Goal: Ask a question: Seek information or help from site administrators or community

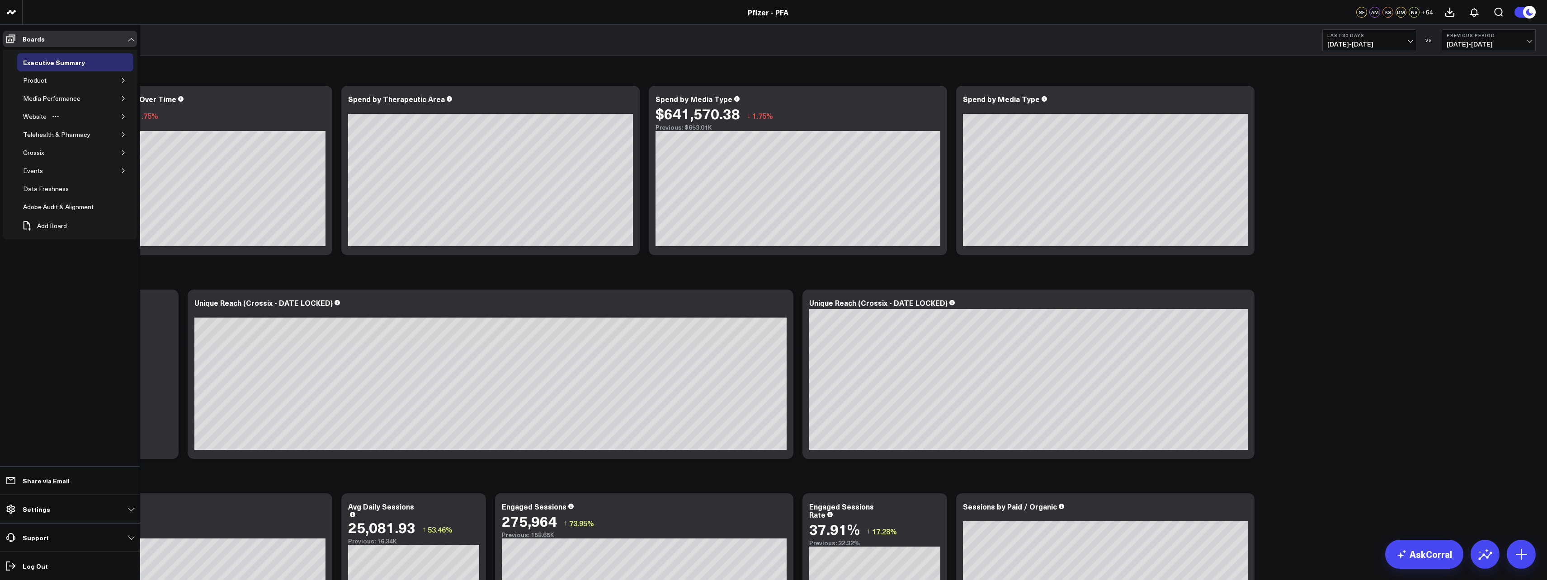
click at [122, 119] on icon "button" at bounding box center [123, 116] width 2 height 5
click at [122, 81] on icon "button" at bounding box center [123, 80] width 5 height 5
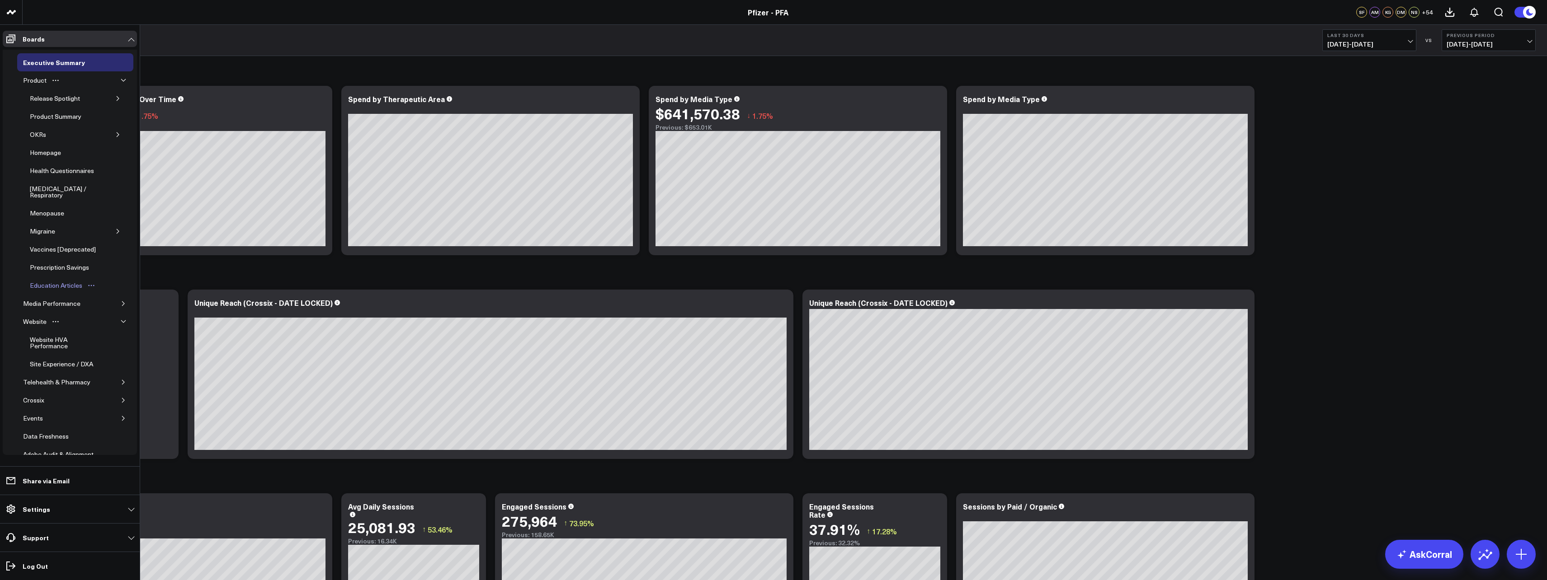
click at [65, 280] on div "Education Articles" at bounding box center [56, 285] width 57 height 11
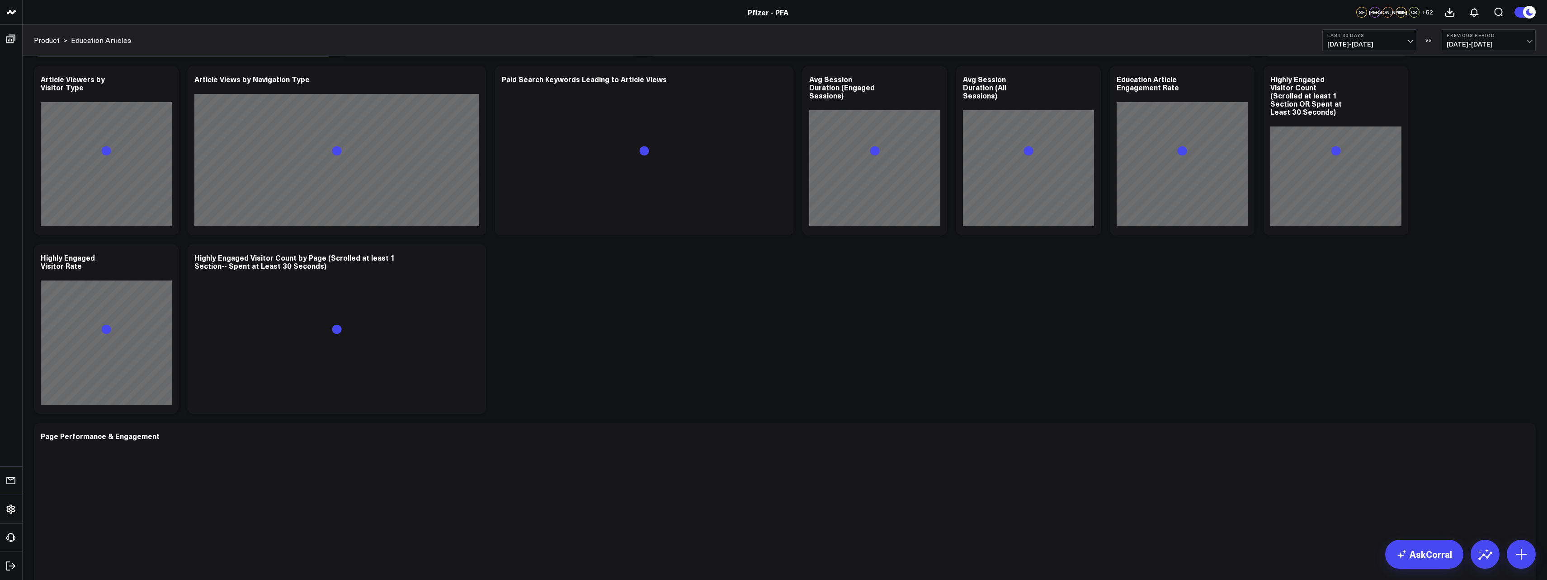
scroll to position [605, 0]
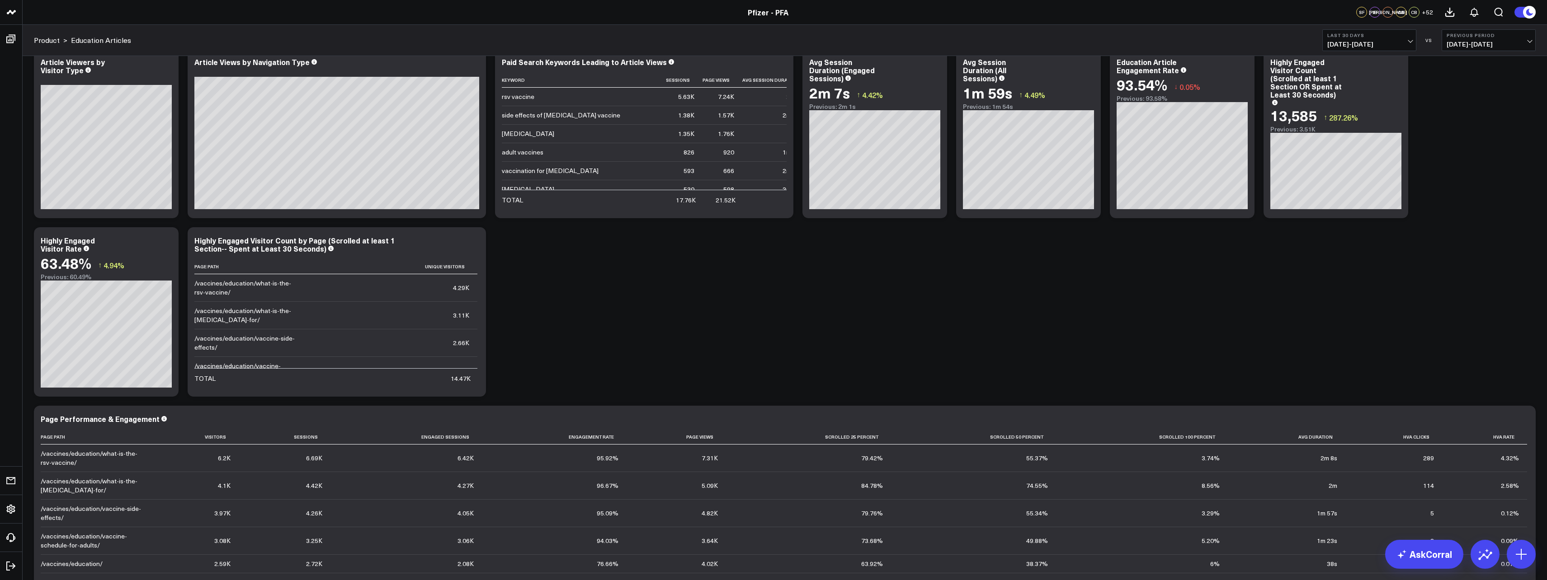
click at [1402, 42] on span "[DATE] - [DATE]" at bounding box center [1369, 44] width 84 height 7
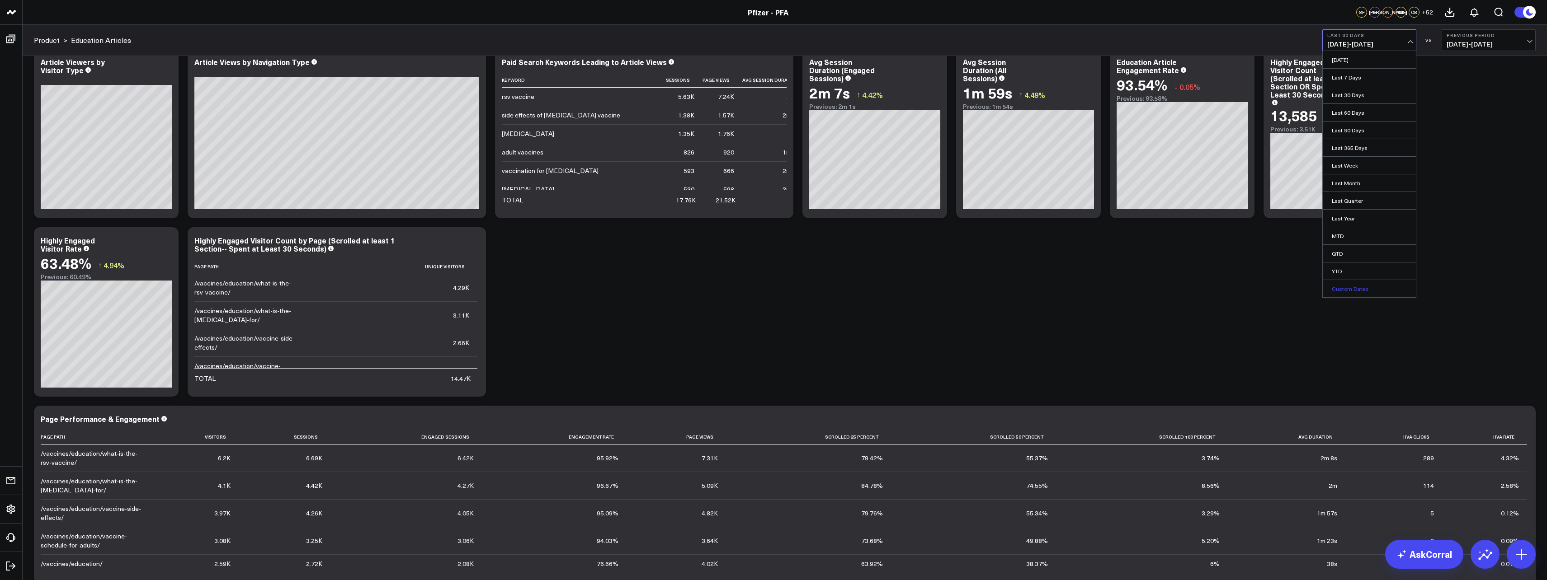
click at [1357, 287] on link "Custom Dates" at bounding box center [1369, 288] width 93 height 17
select select "9"
select select "2025"
click at [1436, 61] on button "button" at bounding box center [1439, 65] width 9 height 11
select select "8"
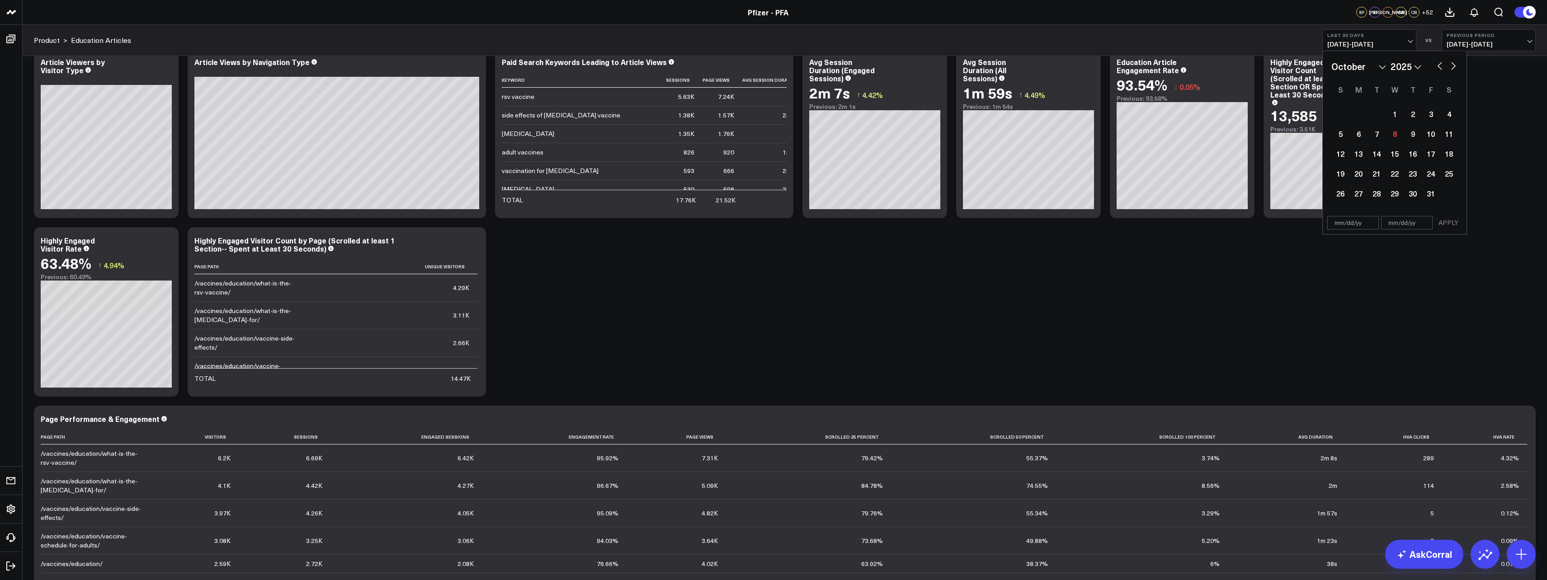
select select "2025"
click at [1440, 67] on button "button" at bounding box center [1439, 65] width 9 height 11
select select "7"
select select "2025"
click at [1361, 134] on div "4" at bounding box center [1358, 134] width 18 height 18
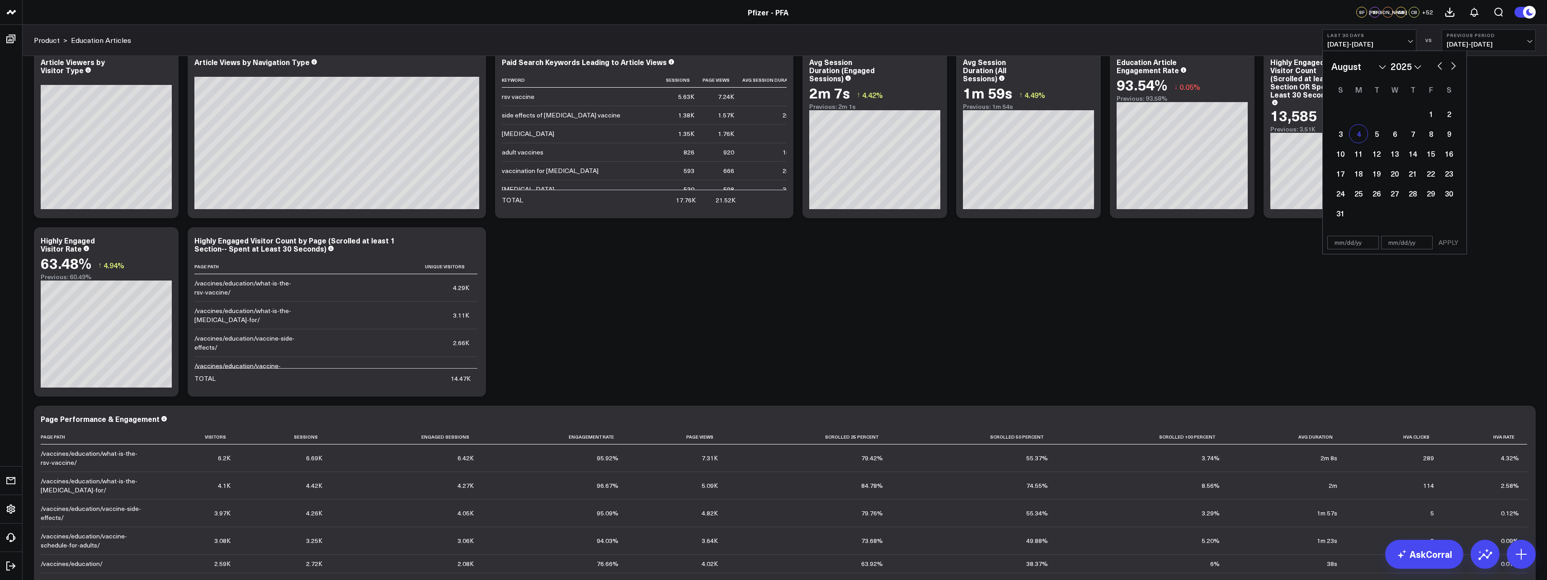
type input "[DATE]"
select select "7"
select select "2025"
click at [1450, 66] on button "button" at bounding box center [1453, 65] width 9 height 11
select select "8"
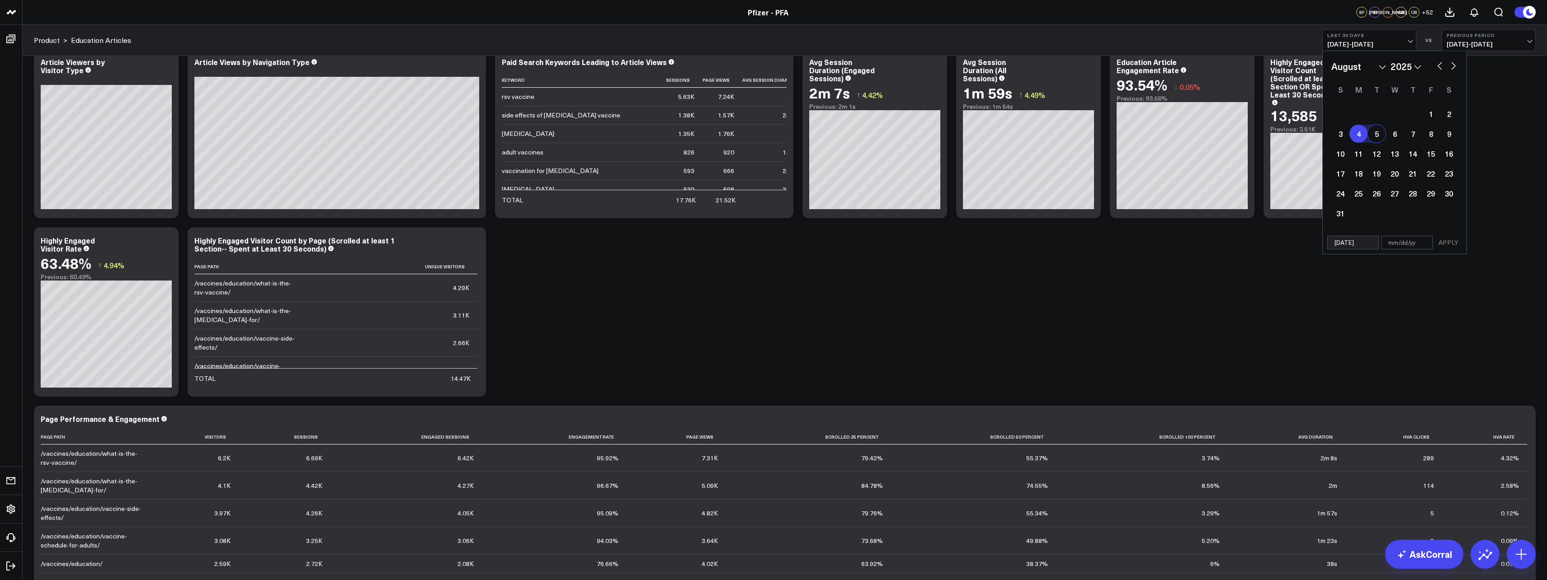
select select "2025"
click at [1450, 66] on button "button" at bounding box center [1453, 65] width 9 height 11
select select "9"
select select "2025"
click at [1439, 66] on button "button" at bounding box center [1439, 65] width 9 height 11
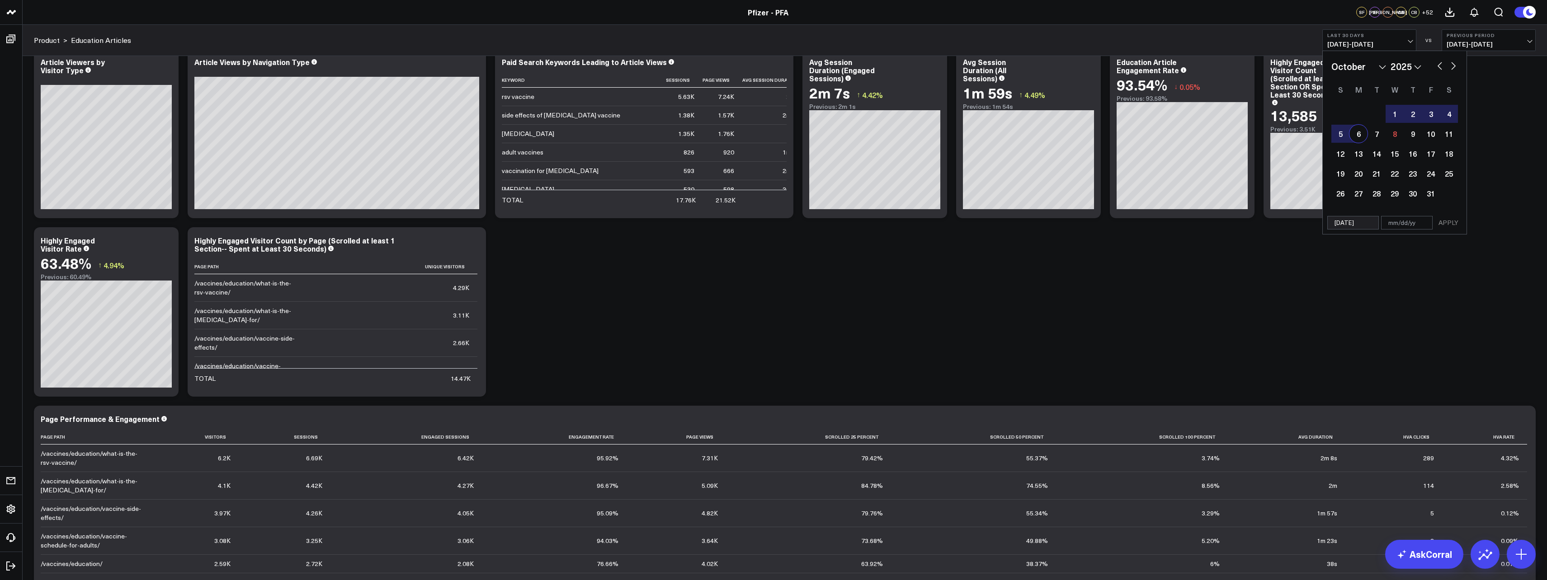
select select "8"
select select "2025"
click at [1346, 173] on div "21" at bounding box center [1340, 174] width 18 height 18
type input "[DATE]"
select select "8"
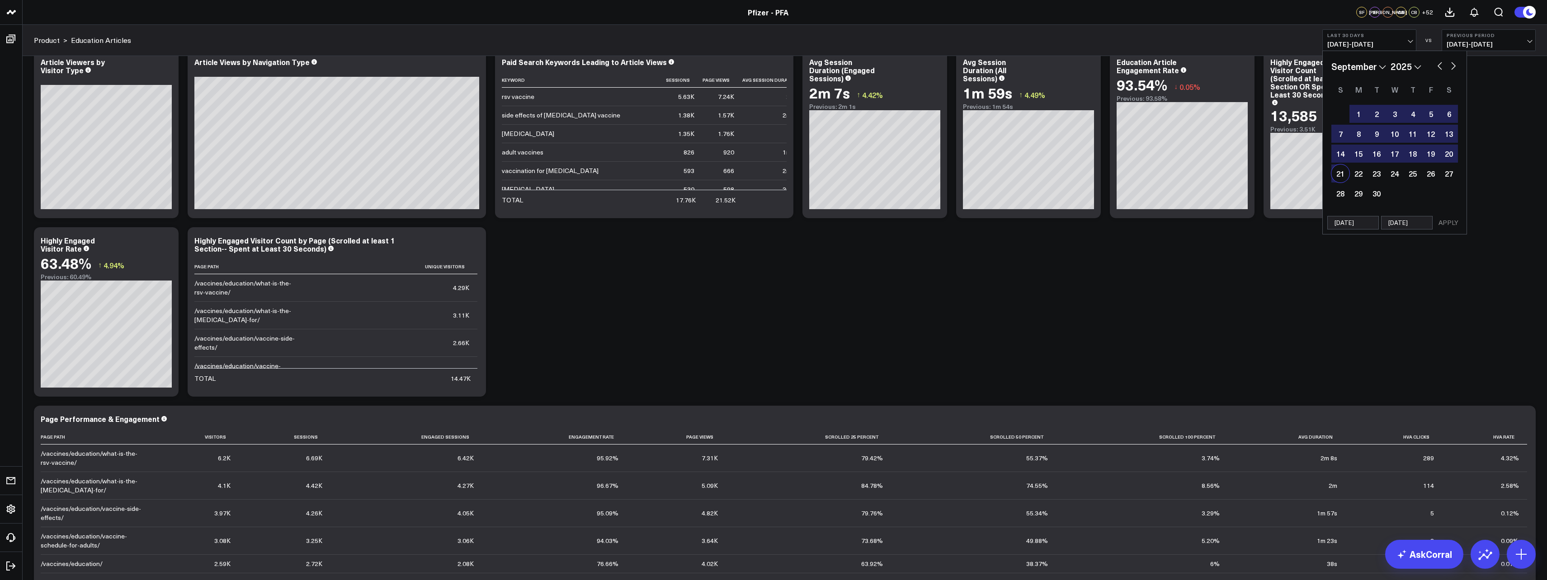
select select "2025"
click at [1446, 226] on button "APPLY" at bounding box center [1448, 223] width 27 height 14
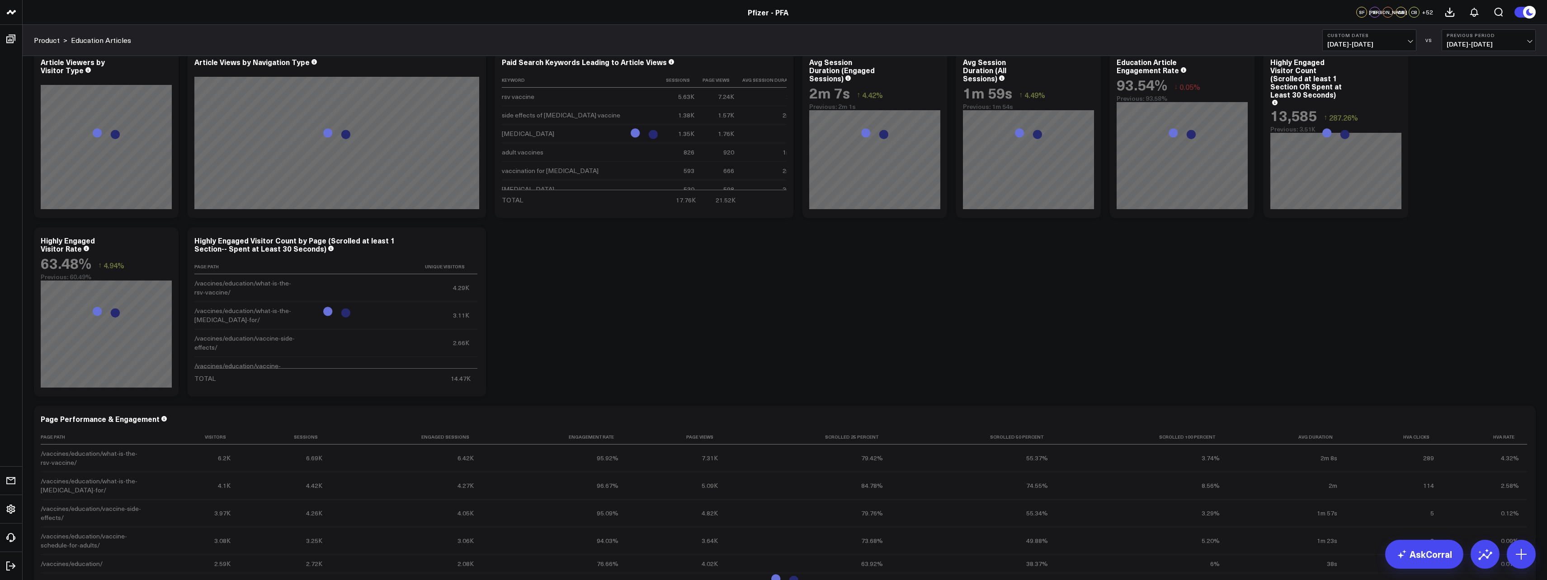
click at [1486, 41] on span "[DATE] - [DATE]" at bounding box center [1489, 44] width 84 height 7
click at [1463, 109] on link "No Comparison" at bounding box center [1488, 112] width 93 height 17
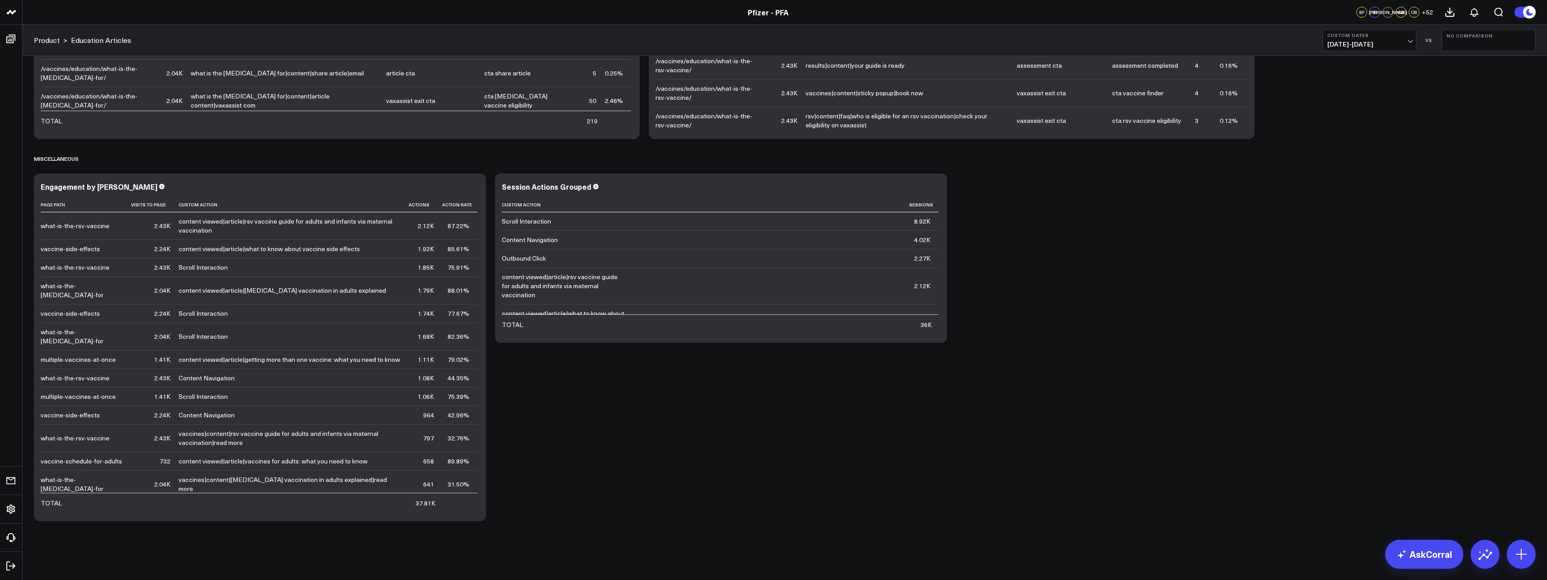
scroll to position [788, 0]
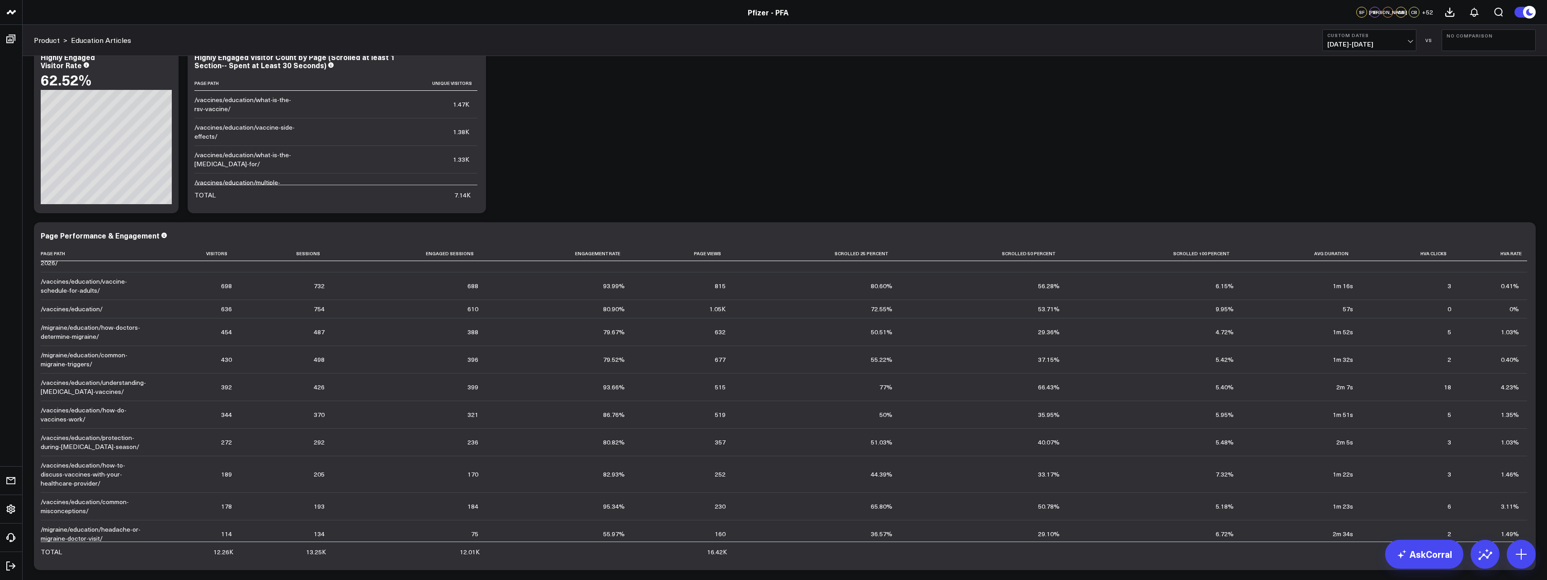
click at [1392, 42] on span "[DATE] - [DATE]" at bounding box center [1369, 44] width 84 height 7
click at [1349, 286] on link "Custom Dates" at bounding box center [1369, 288] width 93 height 17
select select "9"
select select "2025"
click at [1366, 72] on select "January February March April May June July August September October November De…" at bounding box center [1358, 67] width 55 height 14
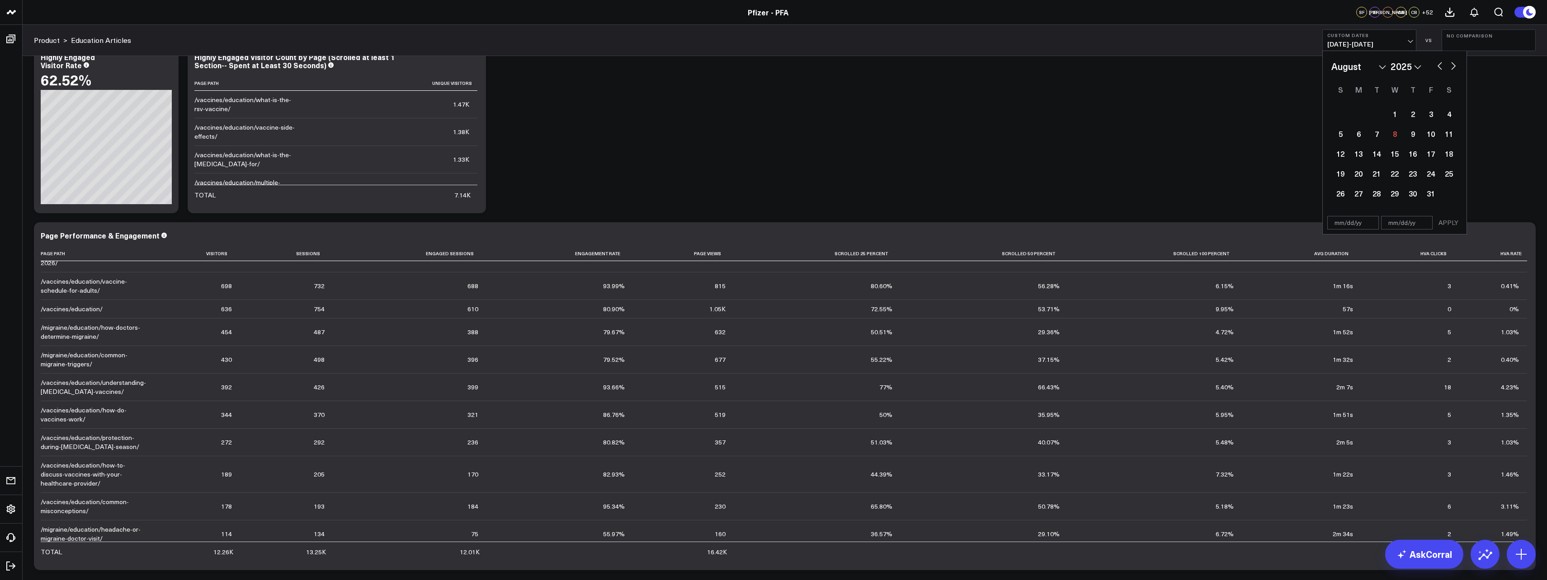
select select "7"
select select "2025"
click at [1356, 137] on div "4" at bounding box center [1358, 134] width 18 height 18
type input "[DATE]"
select select "7"
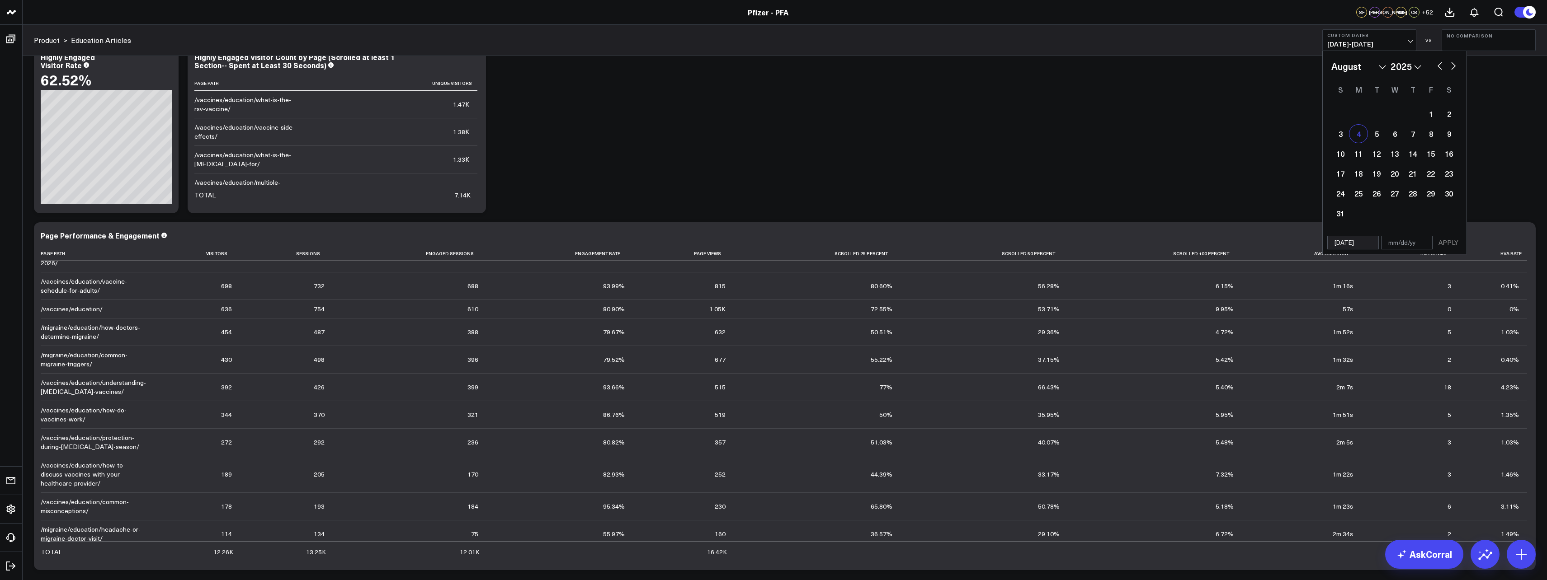
select select "2025"
click at [1449, 70] on button "button" at bounding box center [1453, 65] width 9 height 11
select select "8"
select select "2025"
click at [1454, 64] on button "button" at bounding box center [1453, 65] width 9 height 11
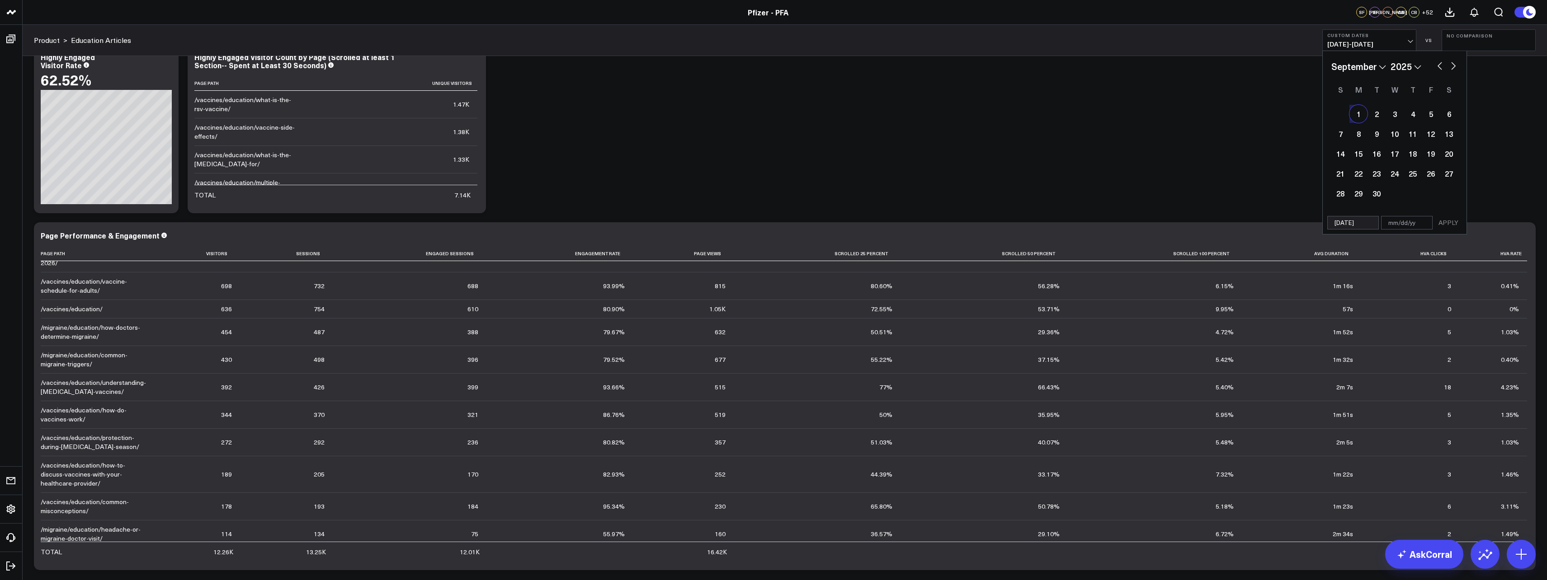
select select "9"
select select "2025"
click at [1396, 112] on div "1" at bounding box center [1395, 114] width 18 height 18
type input "[DATE]"
select select "9"
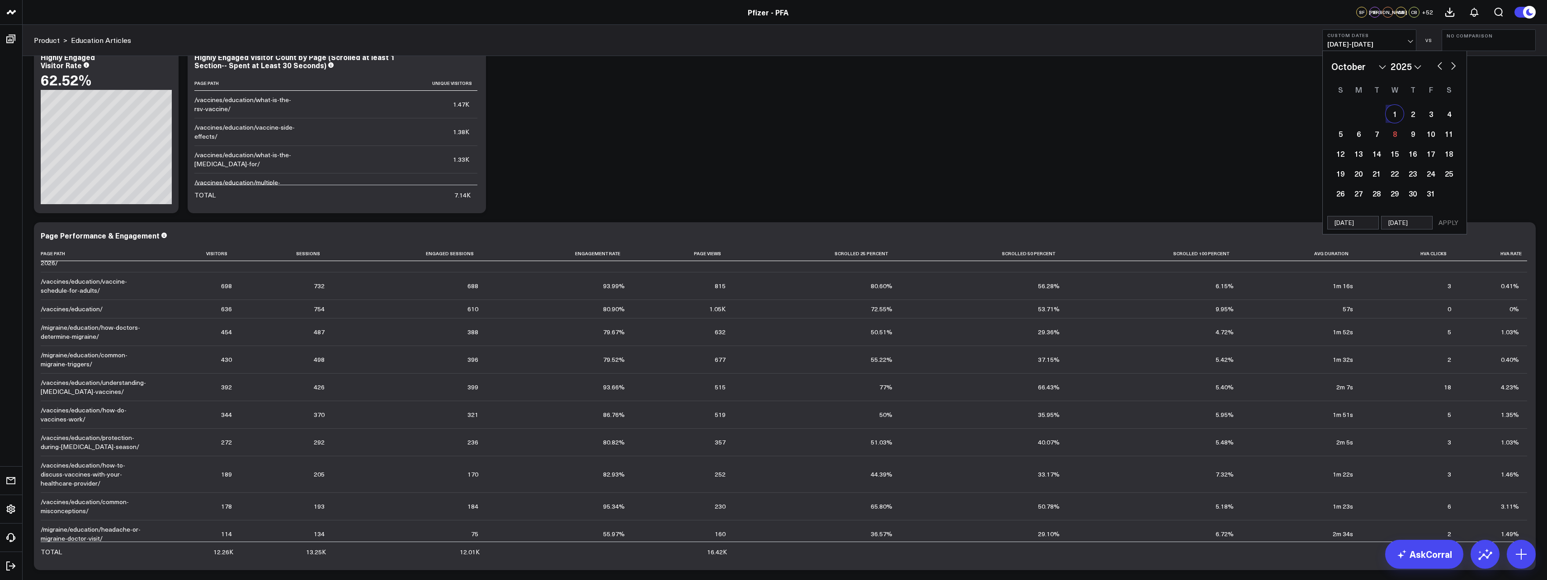
select select "2025"
click at [1441, 222] on button "APPLY" at bounding box center [1448, 223] width 27 height 14
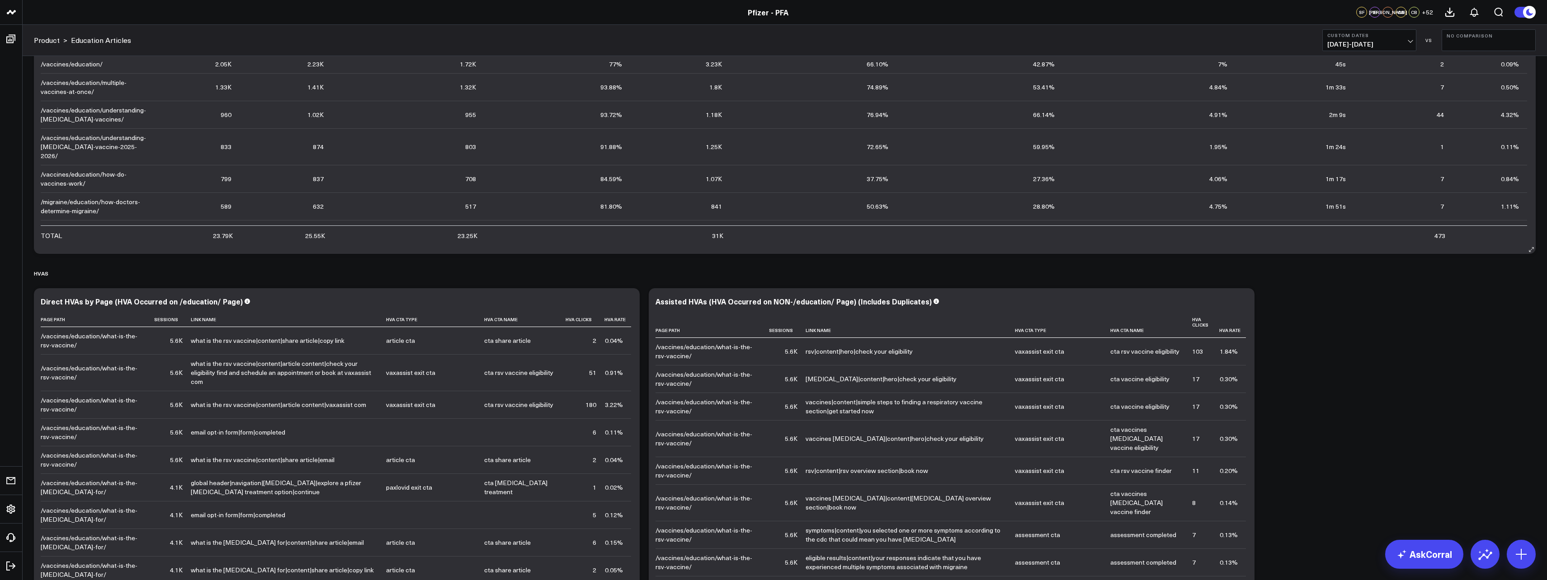
scroll to position [834, 0]
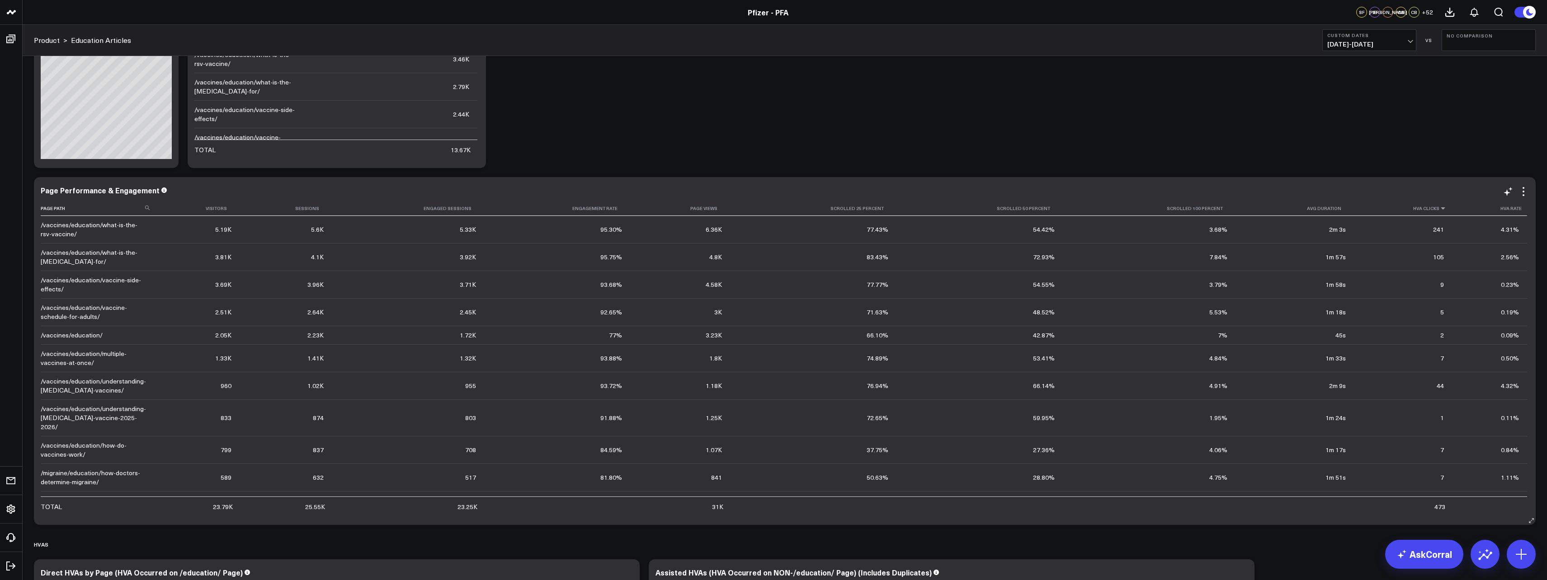
click at [1439, 211] on icon at bounding box center [1442, 208] width 7 height 5
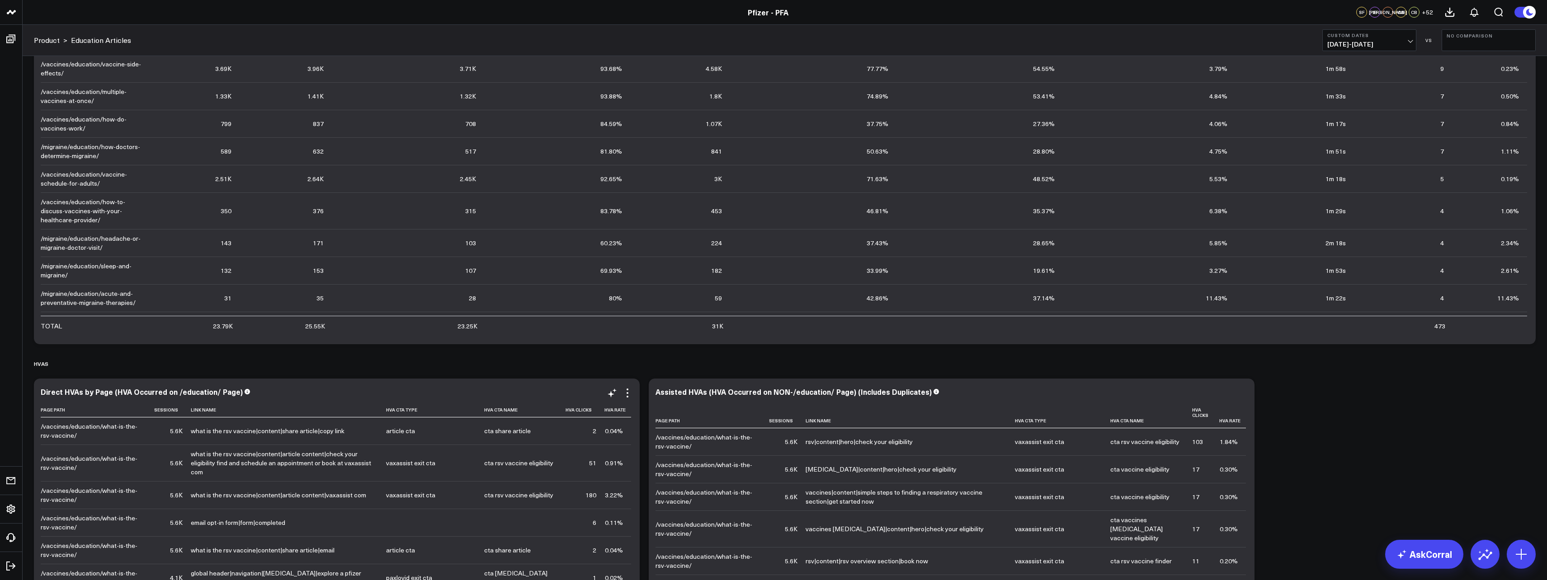
scroll to position [1105, 0]
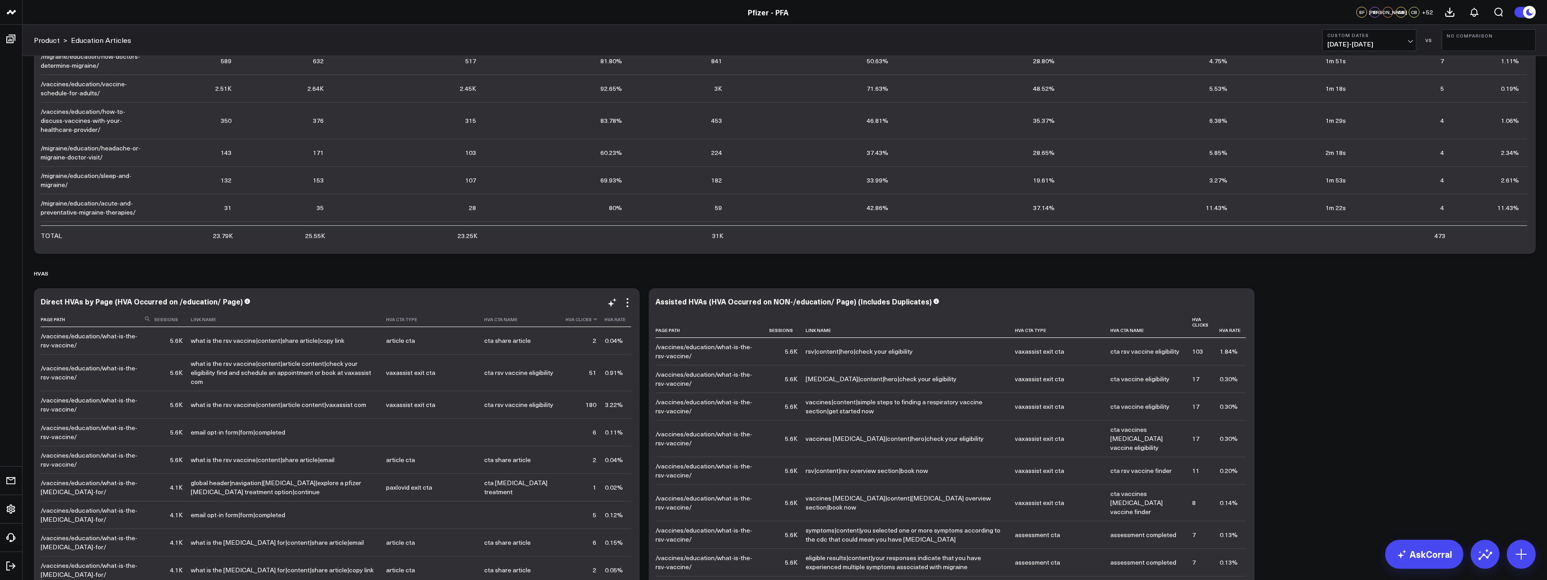
click at [571, 322] on th "Hva Clicks" at bounding box center [585, 319] width 39 height 15
click at [584, 322] on th "Hva Clicks" at bounding box center [585, 319] width 39 height 15
click at [583, 323] on th "Hva Clicks" at bounding box center [585, 319] width 39 height 15
click at [592, 321] on icon at bounding box center [595, 319] width 7 height 5
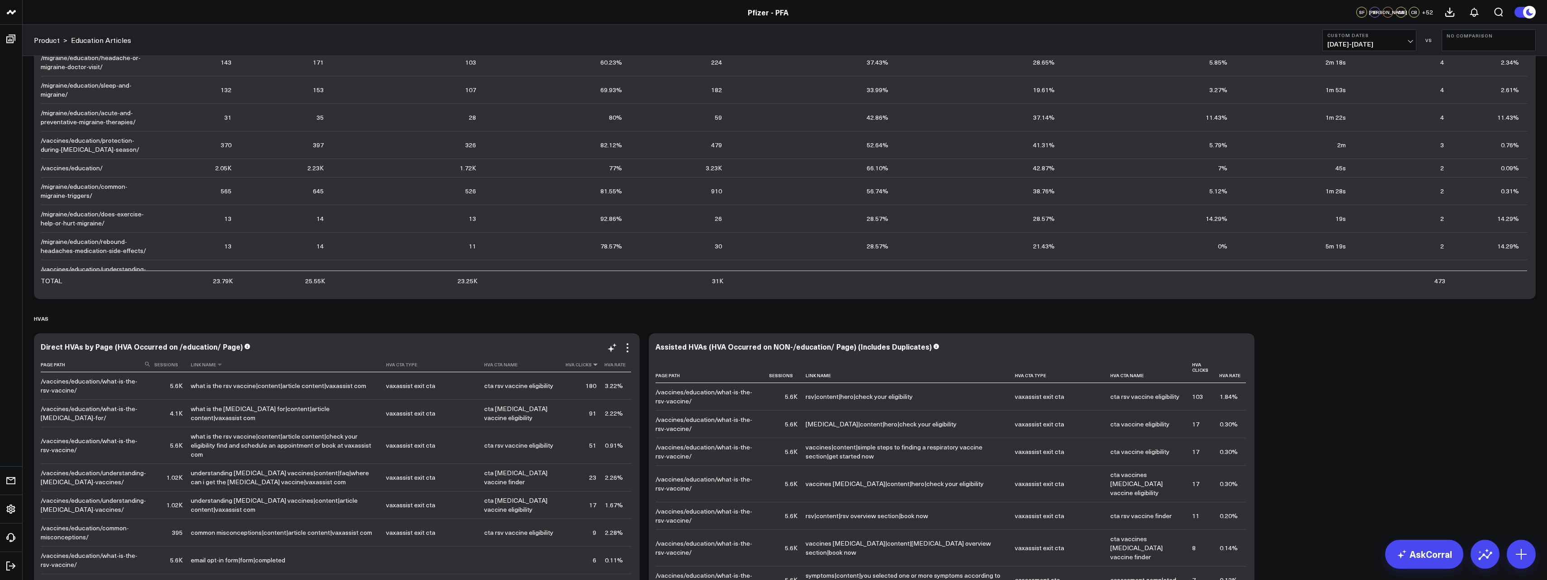
scroll to position [1241, 0]
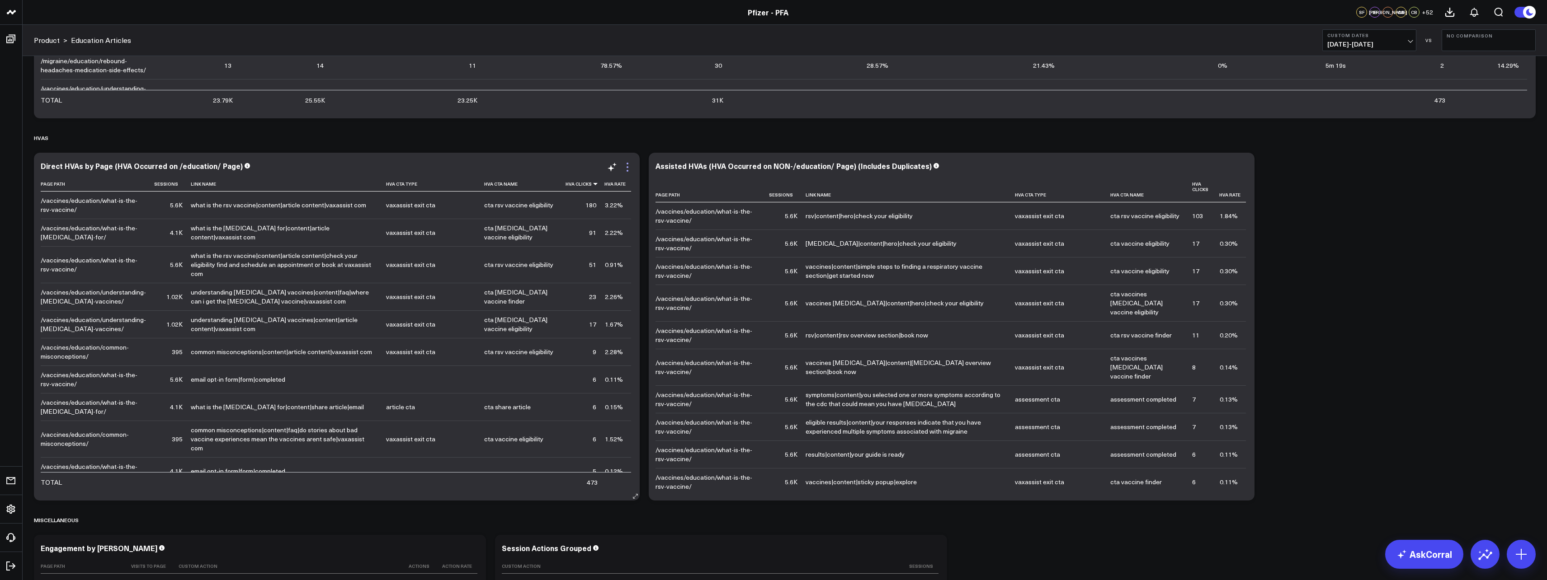
click at [631, 169] on icon at bounding box center [627, 167] width 11 height 11
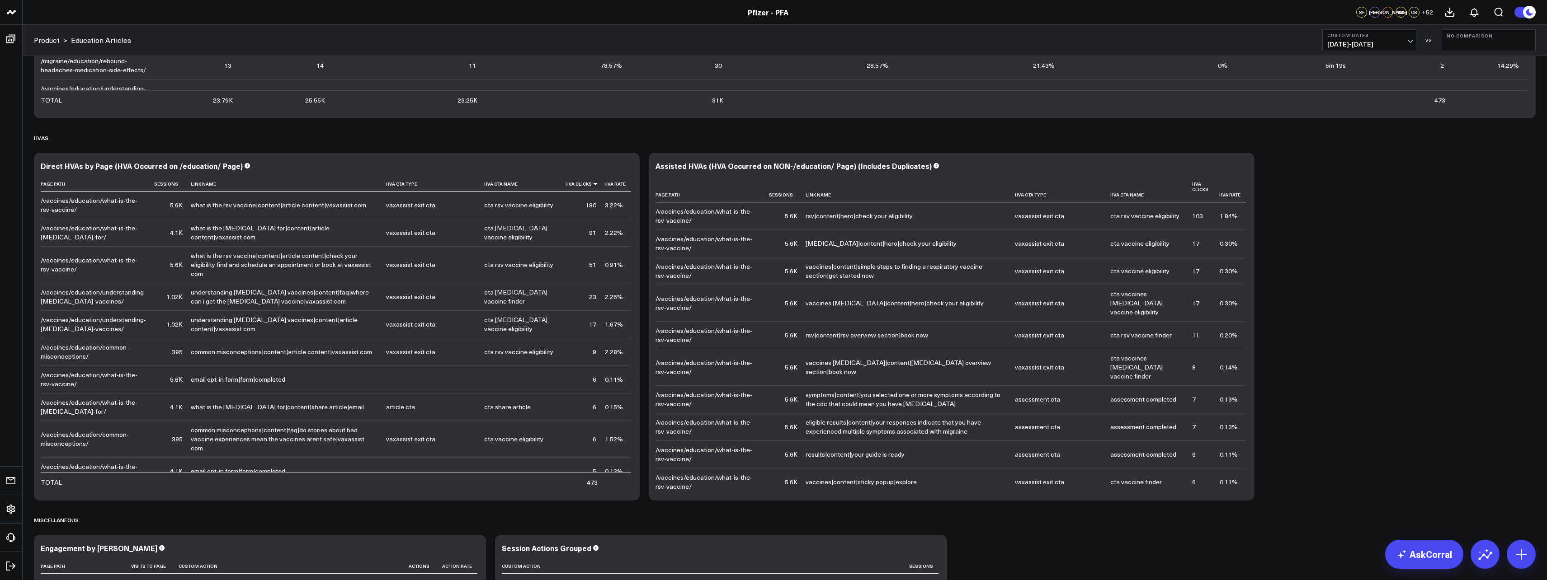
click at [249, 165] on div "Direct HVAs by Page (HVA Occurred on /education/ Page)" at bounding box center [337, 166] width 592 height 8
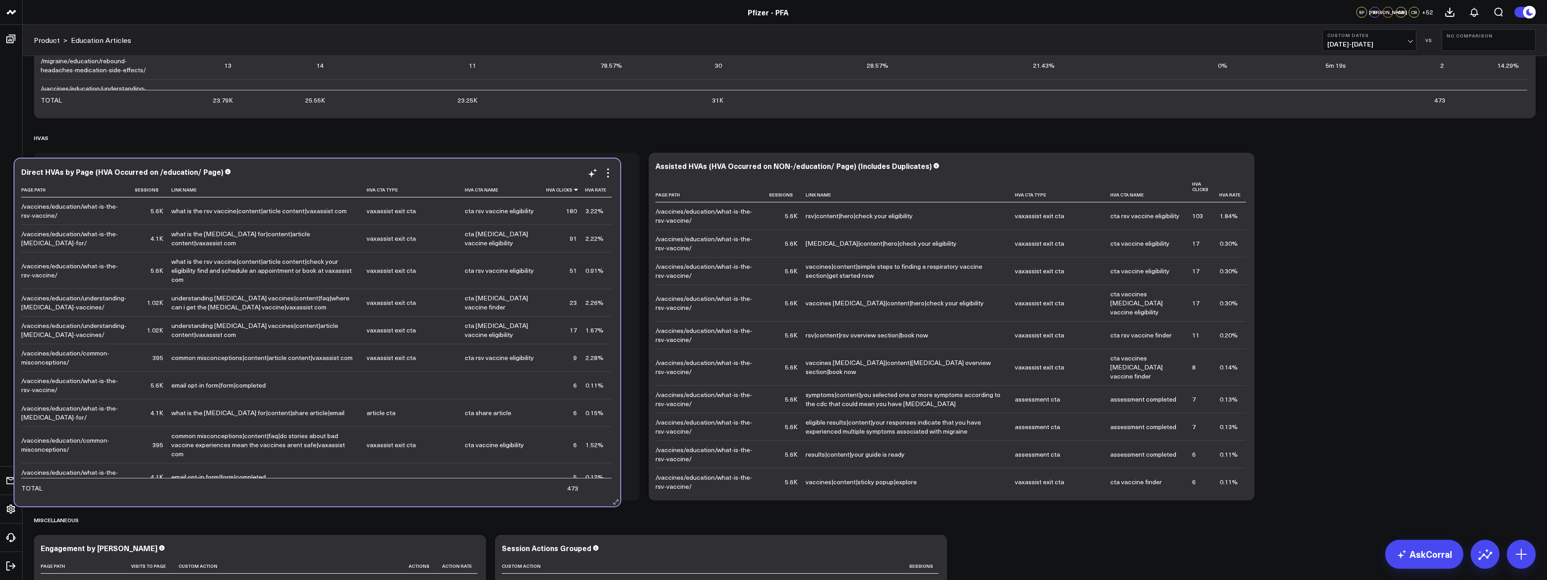
click at [230, 171] on div "Direct HVAs by Page (HVA Occurred on /education/ Page)" at bounding box center [317, 172] width 592 height 8
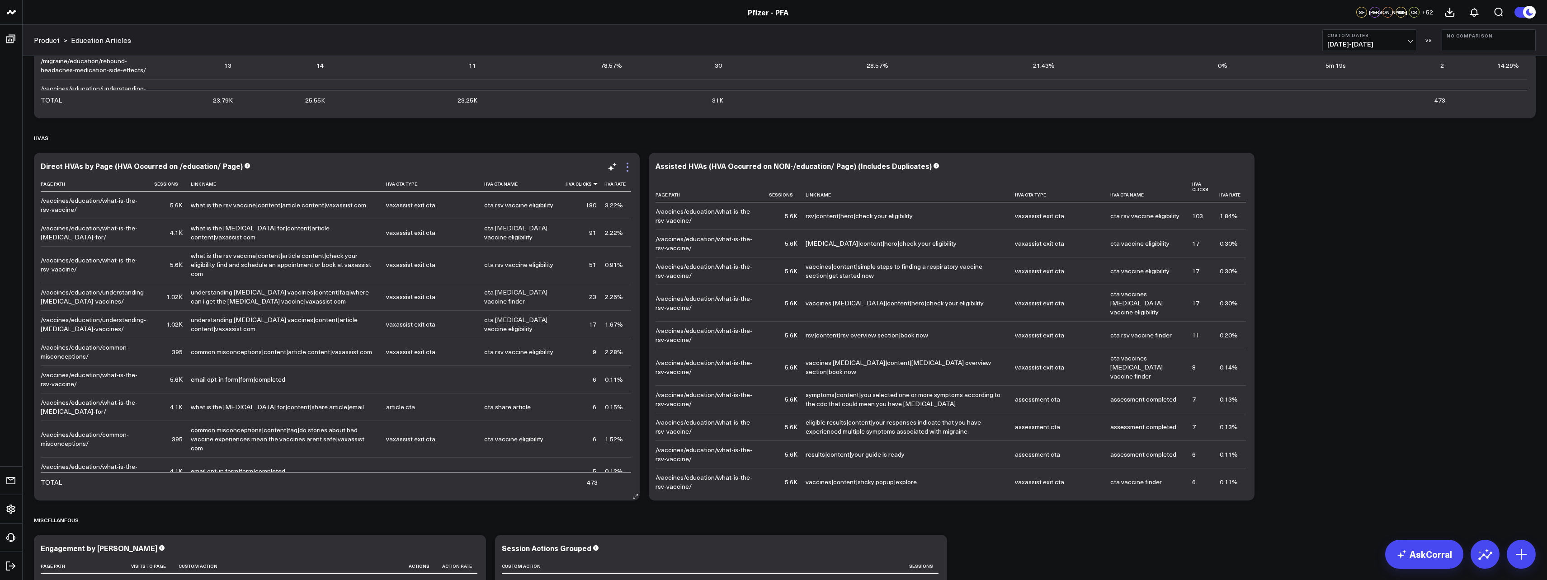
click at [626, 168] on icon at bounding box center [627, 167] width 11 height 11
click at [626, 165] on icon at bounding box center [627, 167] width 11 height 11
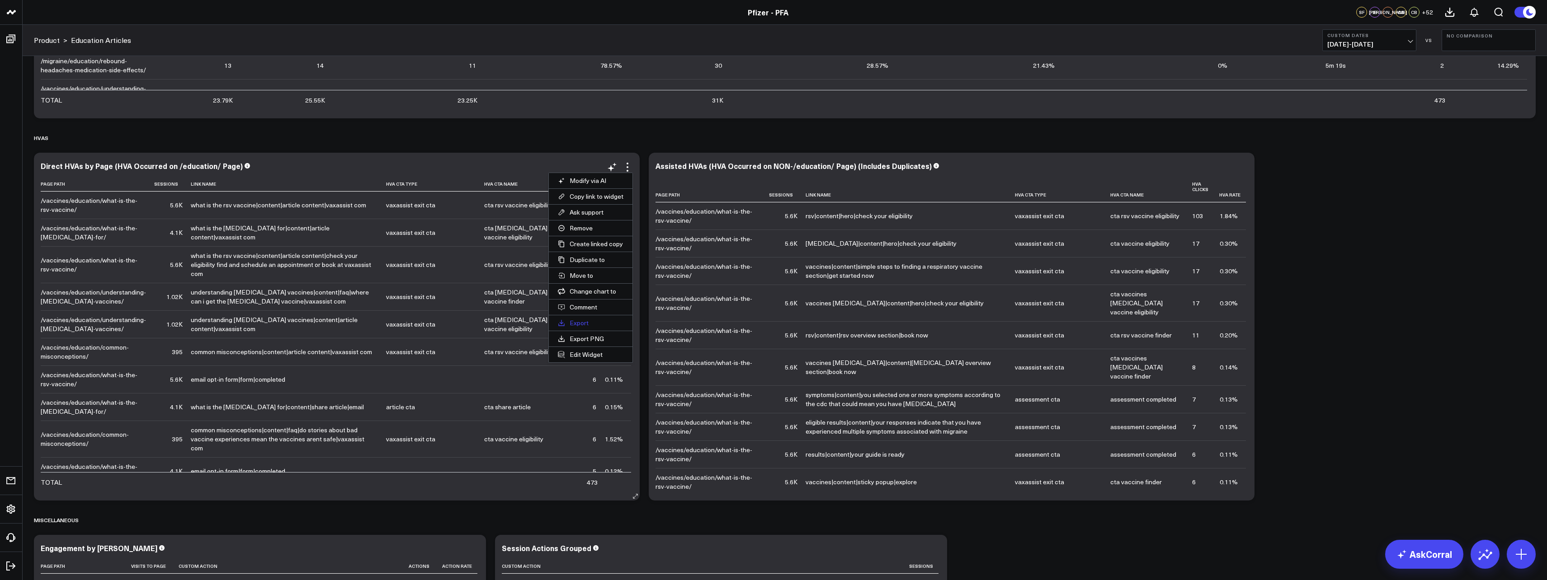
click at [597, 324] on button "Export" at bounding box center [591, 323] width 84 height 15
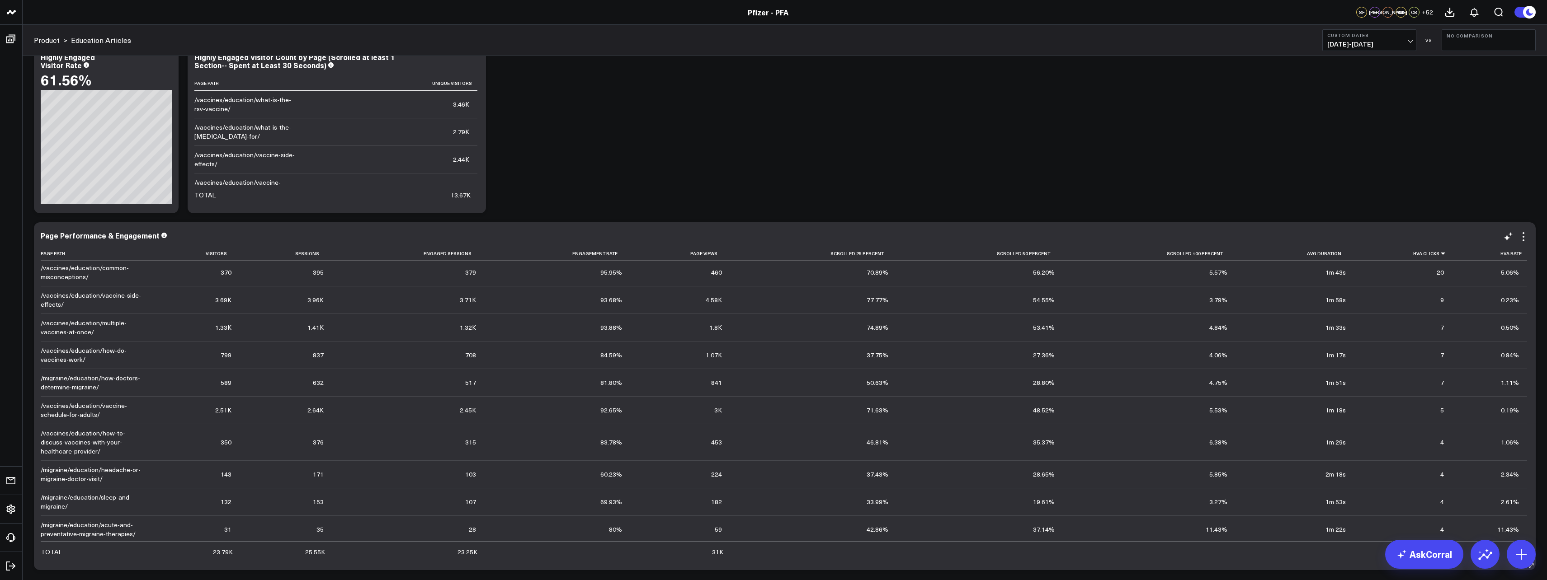
scroll to position [0, 0]
click at [1523, 236] on icon at bounding box center [1523, 236] width 11 height 11
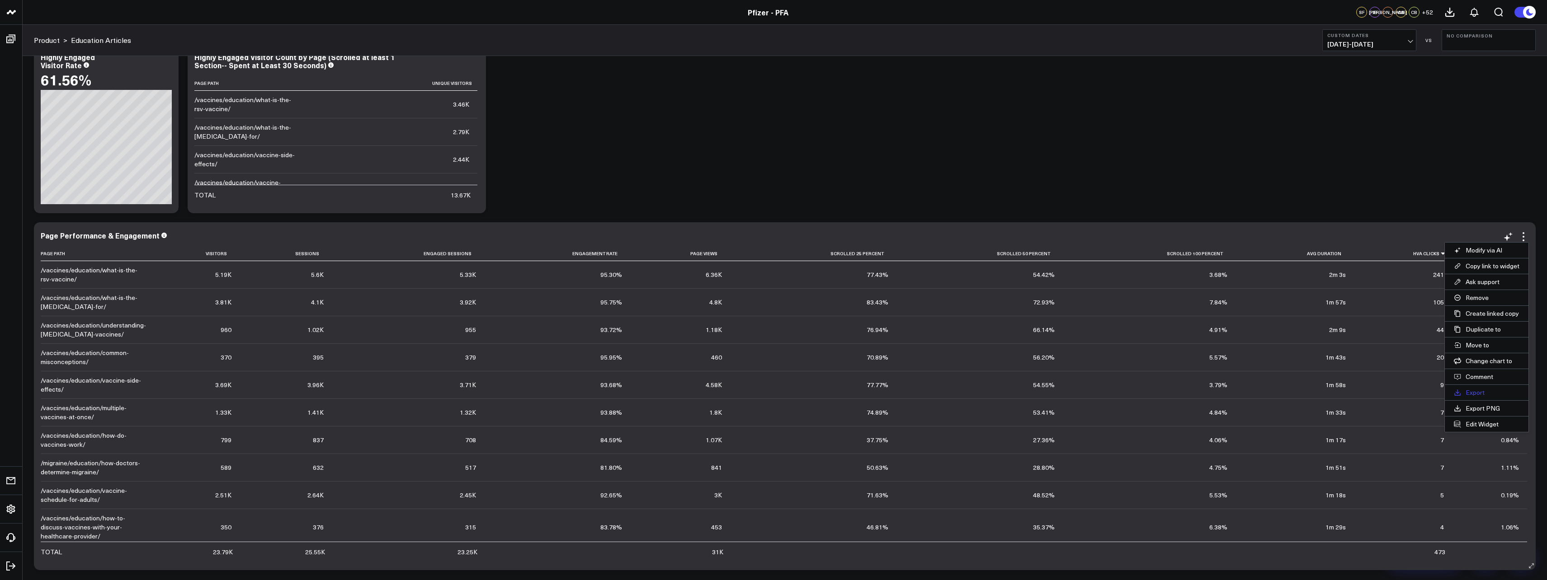
click at [1482, 387] on button "Export" at bounding box center [1487, 392] width 84 height 15
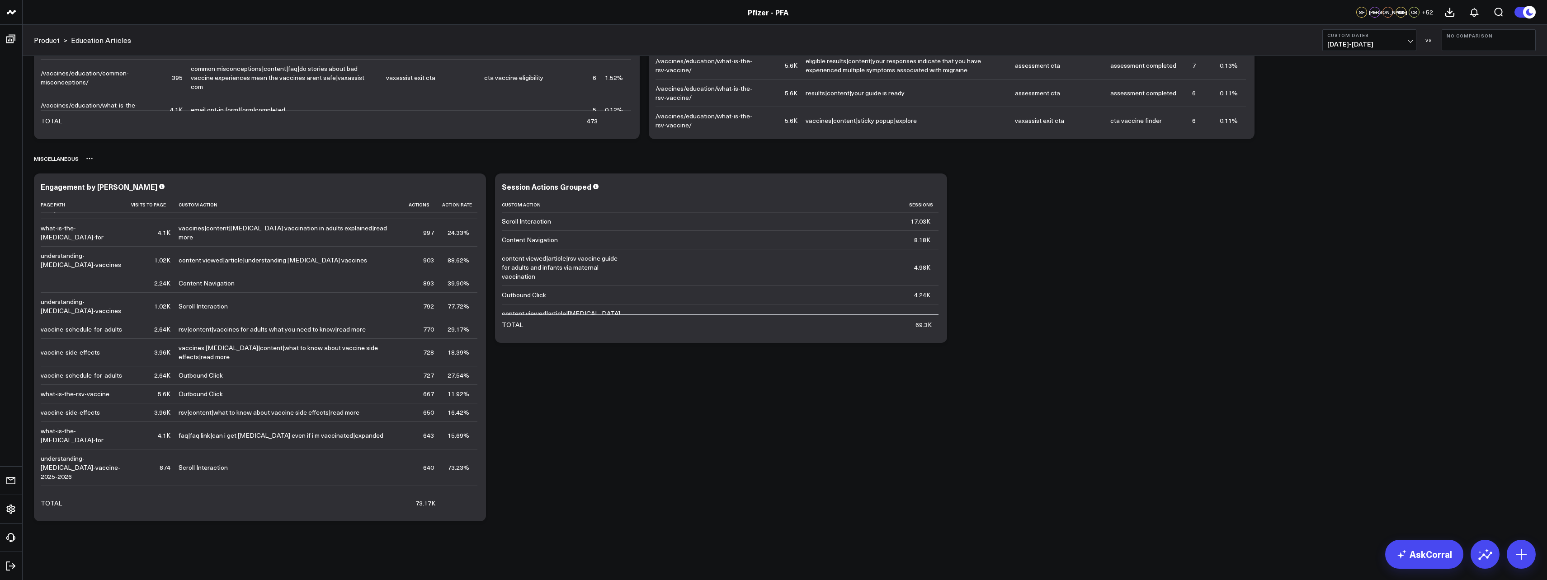
scroll to position [1195, 0]
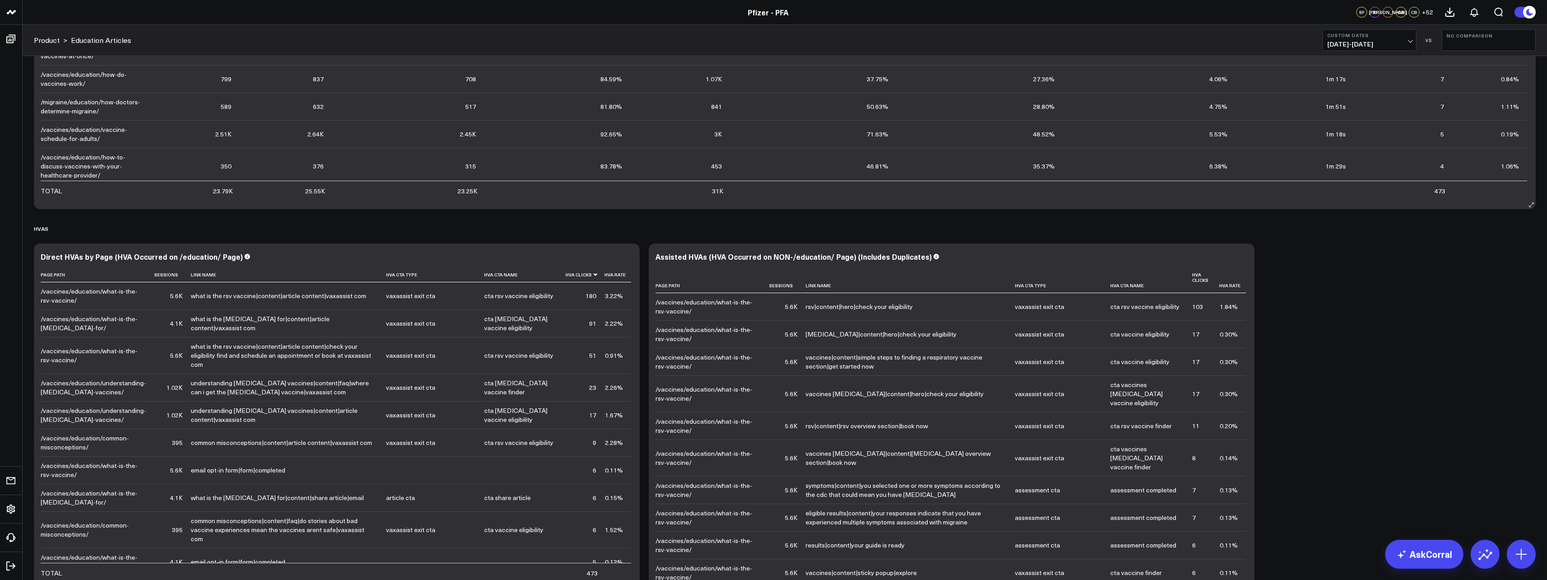
scroll to position [788, 0]
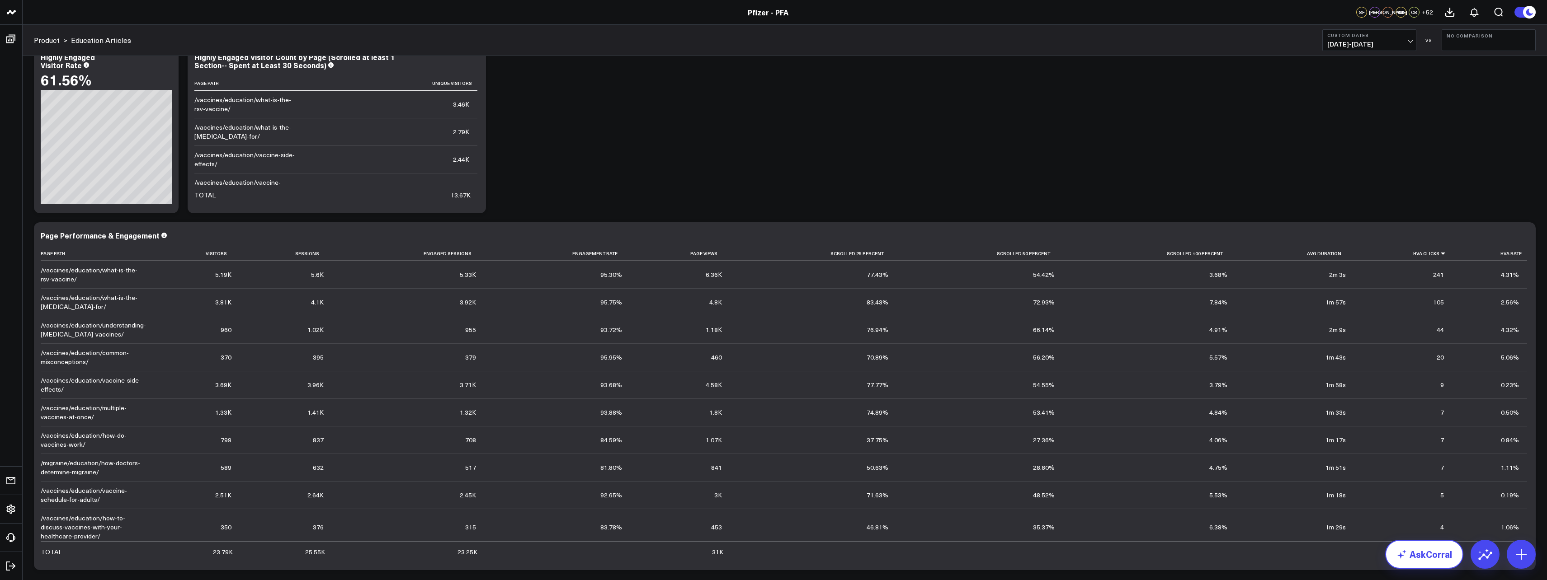
click at [1417, 567] on link "AskCorral" at bounding box center [1424, 554] width 78 height 29
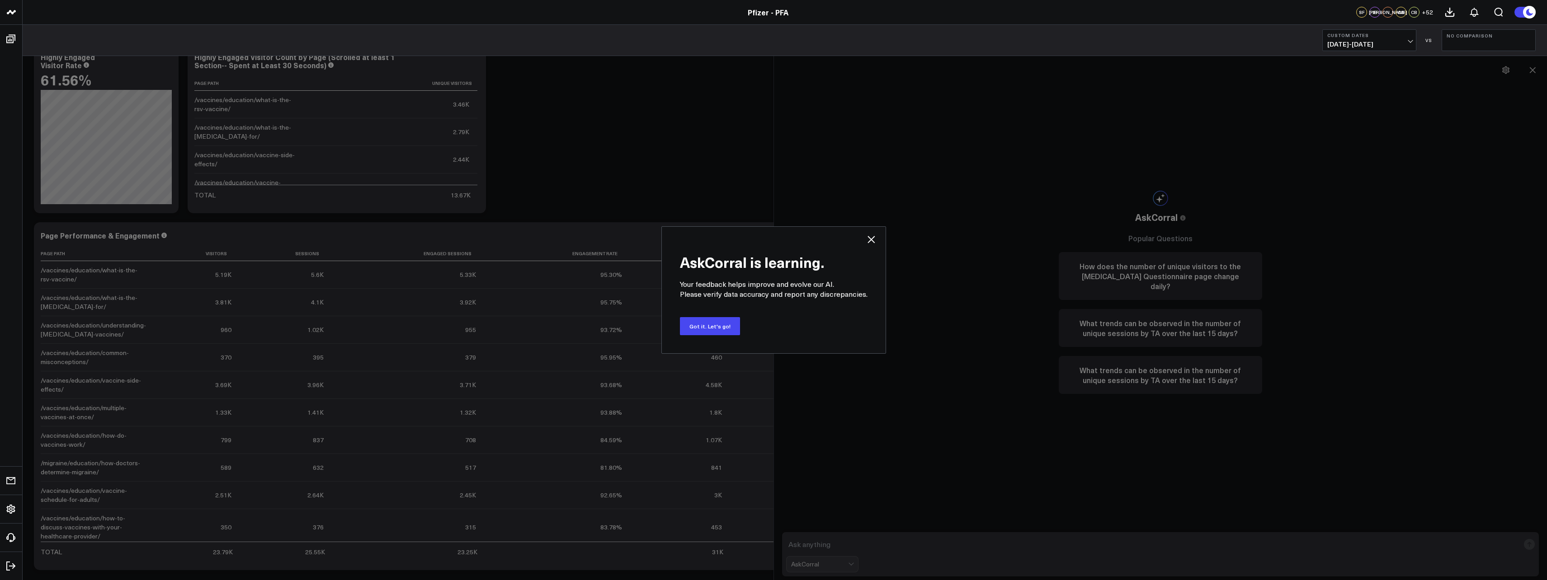
click at [870, 240] on icon at bounding box center [871, 239] width 7 height 7
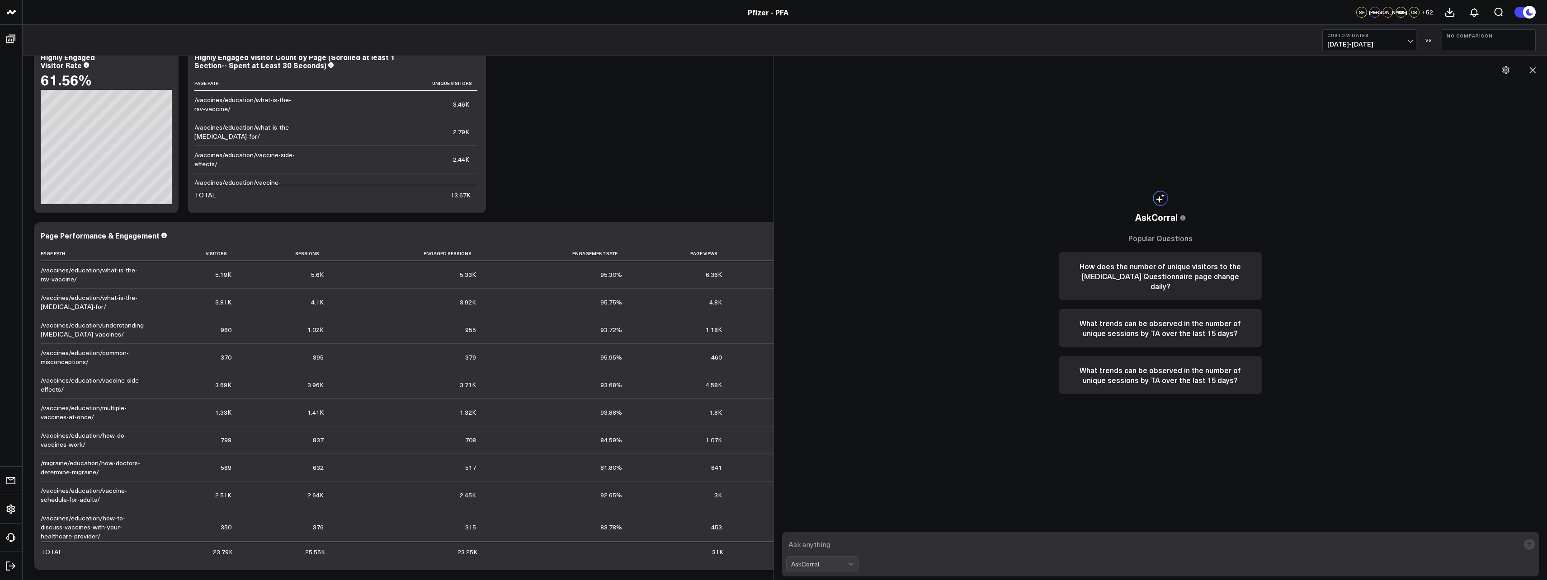
click at [874, 536] on form "AskCorral" at bounding box center [1160, 555] width 757 height 44
click at [867, 543] on textarea at bounding box center [1153, 545] width 734 height 16
drag, startPoint x: 1529, startPoint y: 547, endPoint x: 1117, endPoint y: 548, distance: 412.8
click at [1123, 553] on form "what are the top 5 articles from [DATE]-[DATE] where an HVA occured? AskCorral" at bounding box center [1160, 555] width 757 height 44
type textarea "what are the top 5 articles from [DATE]-[DATE] where an HVA occurred?"
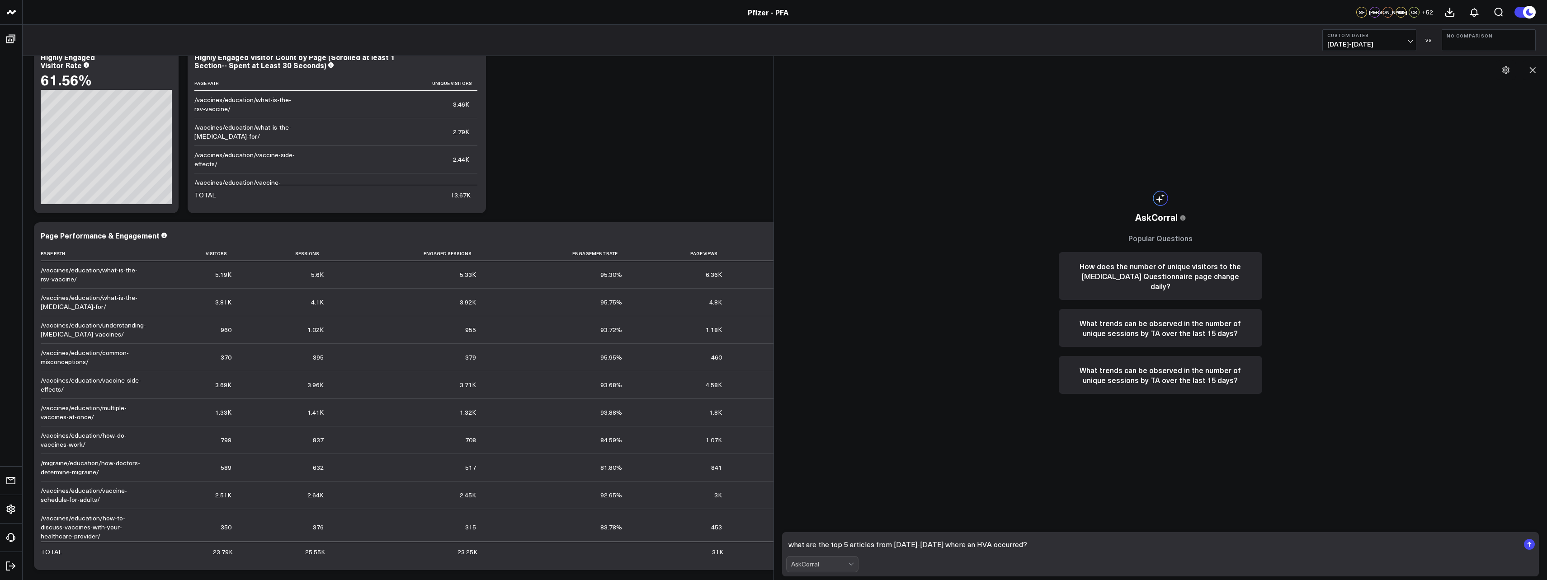
click at [1530, 546] on rect "submit" at bounding box center [1529, 544] width 11 height 11
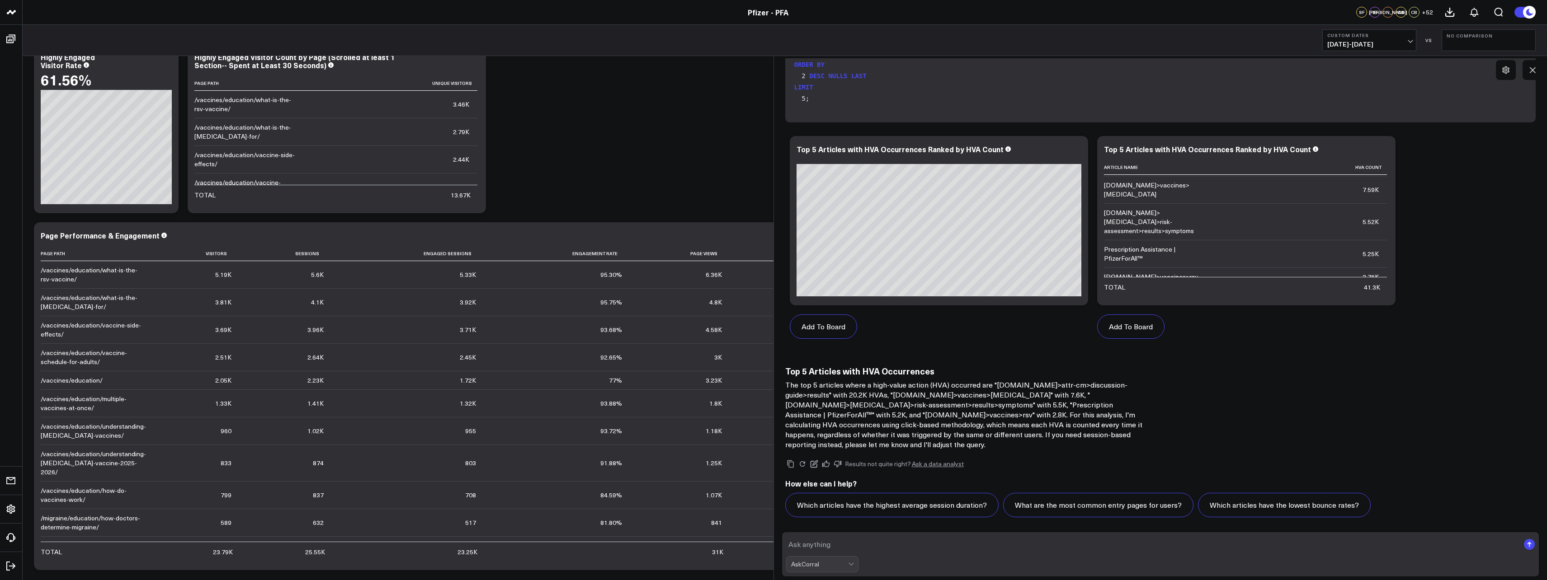
scroll to position [969, 0]
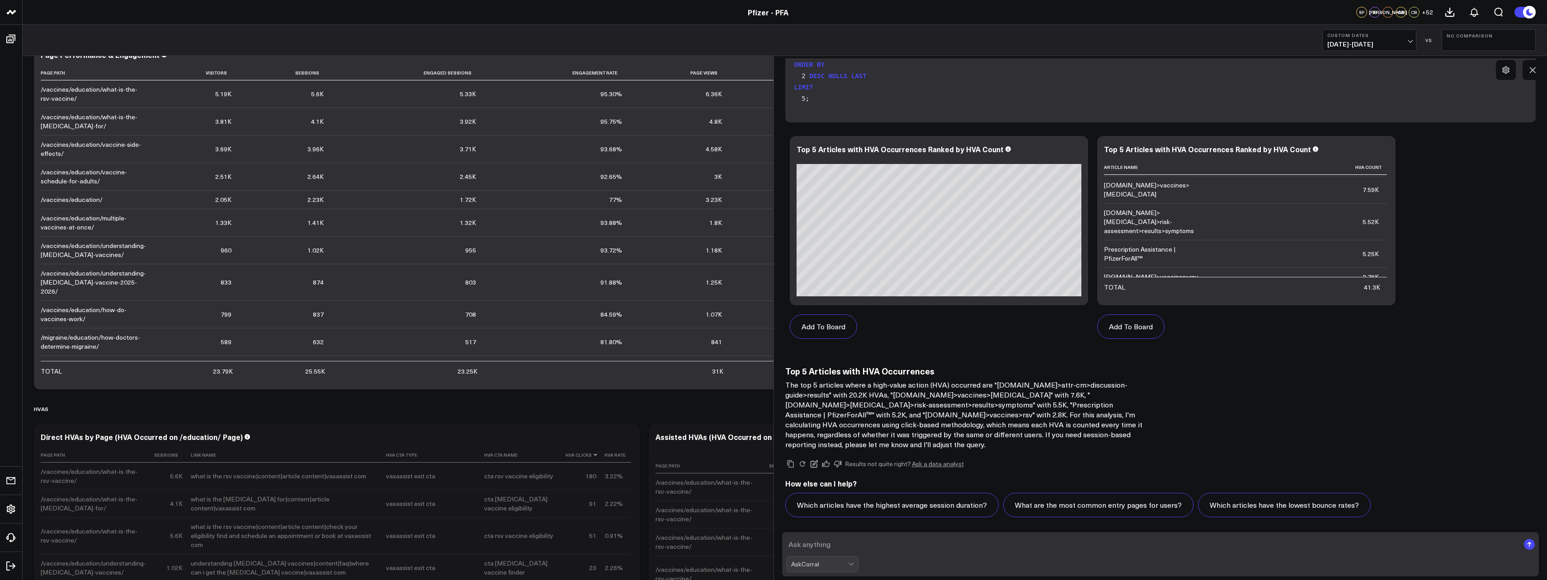
click at [805, 543] on textarea at bounding box center [1153, 545] width 734 height 16
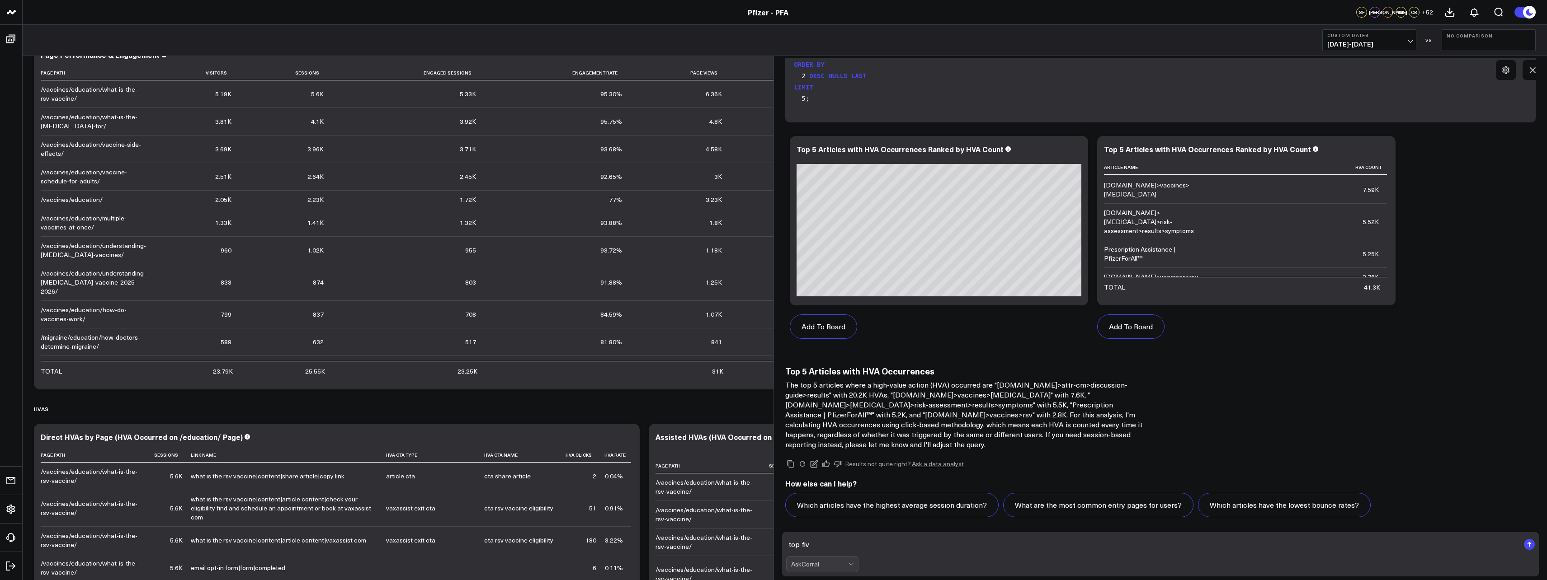
scroll to position [743, 0]
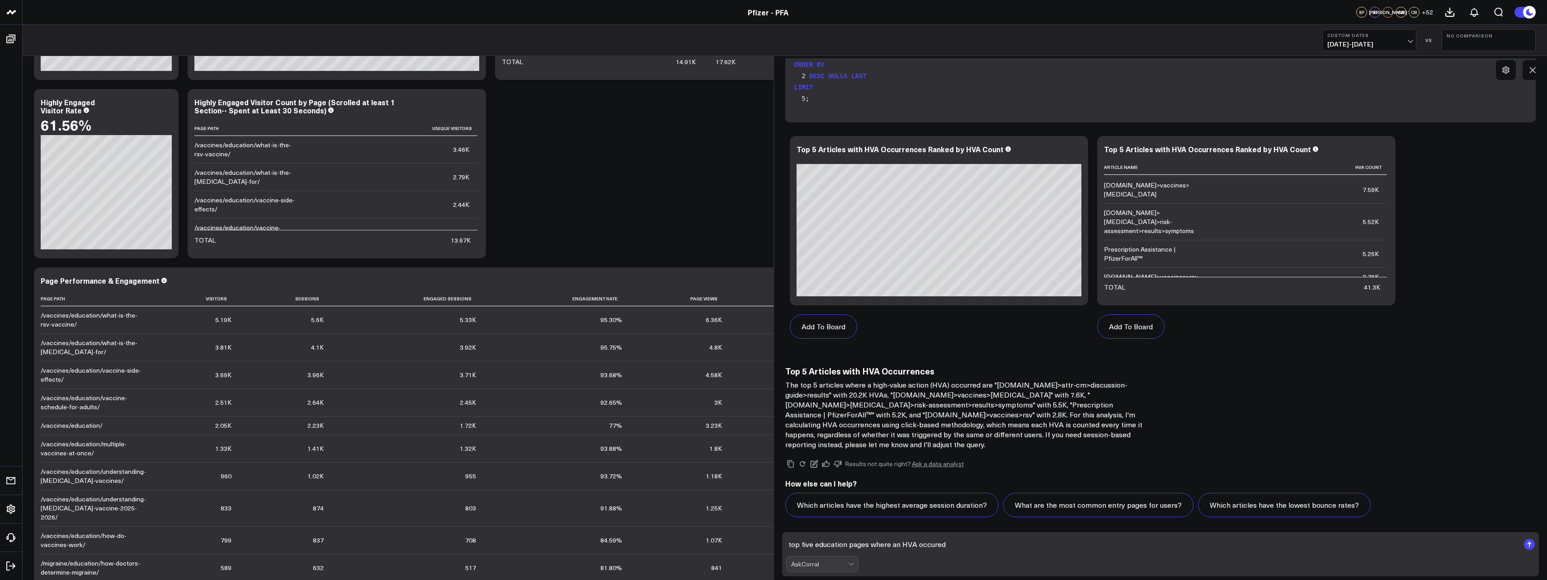
click at [788, 545] on textarea "top five education pages where an HVA occured" at bounding box center [1153, 545] width 734 height 16
type textarea "what are the top five education pages where an HVA occurred"
click at [1531, 546] on rect "submit" at bounding box center [1529, 544] width 11 height 11
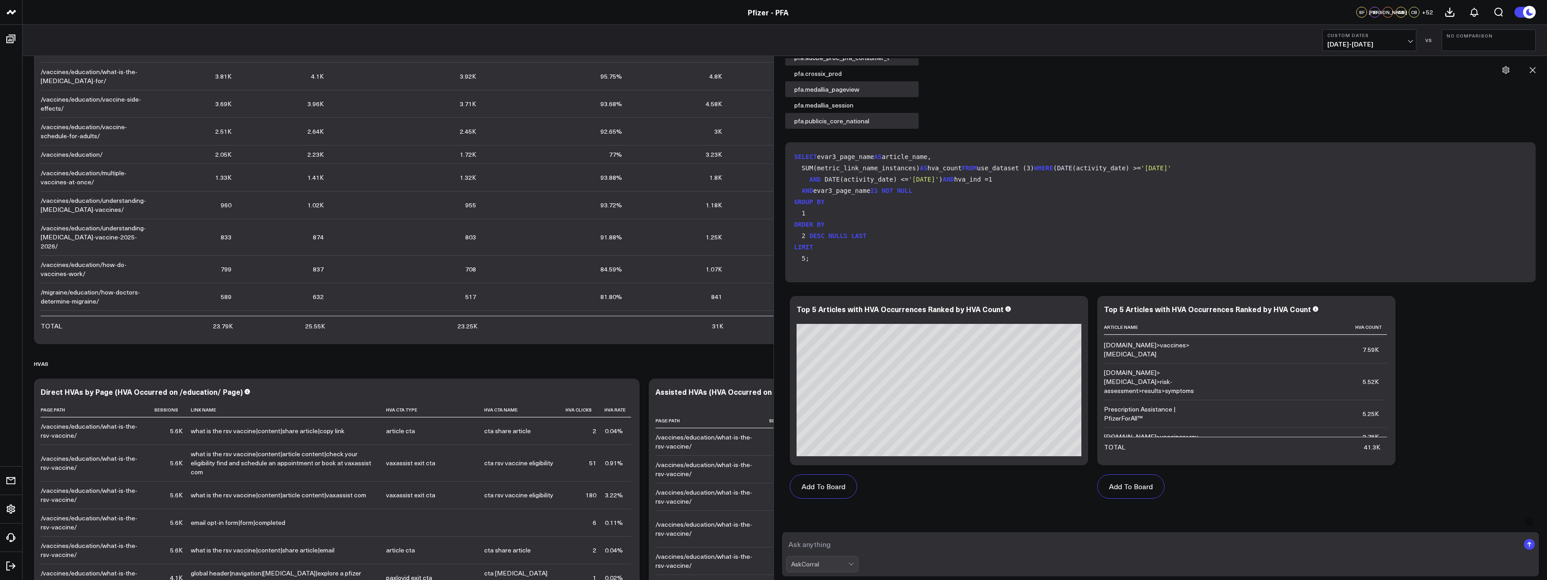
scroll to position [0, 0]
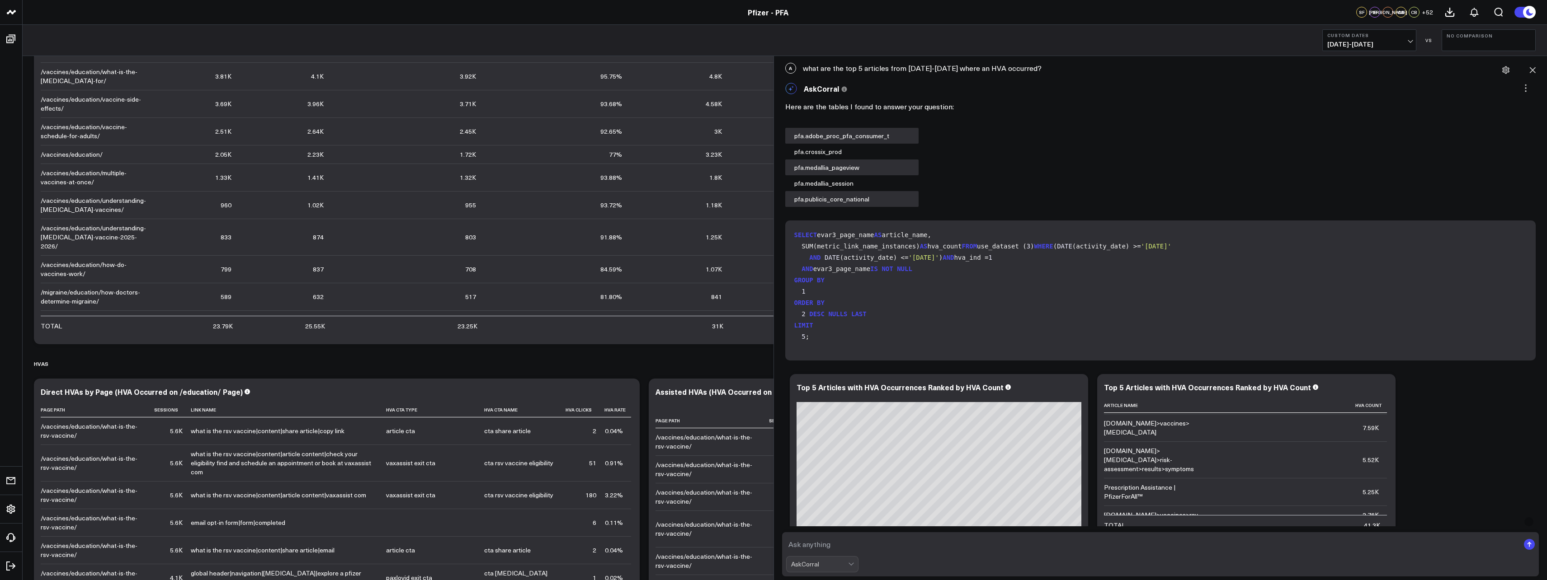
click at [886, 70] on div "A what are the top 5 articles from [DATE]-[DATE] where an HVA occurred?" at bounding box center [1160, 68] width 764 height 20
copy div "what are the top 5 articles from [DATE]-[DATE] where an HVA occurred?"
click at [872, 549] on textarea at bounding box center [1153, 545] width 734 height 16
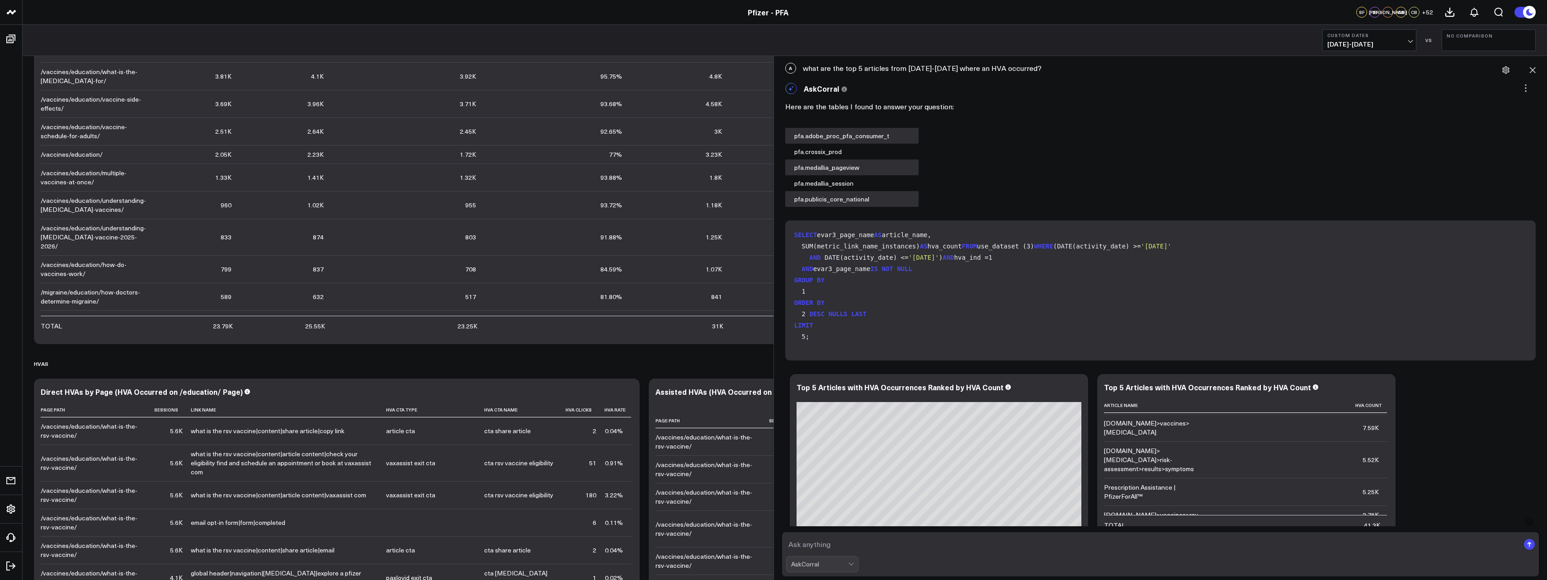
paste textarea "what are the top 5 articles from [DATE]-[DATE] where an HVA occurred?"
click at [977, 544] on textarea "what are the top 5 articles from [DATE]-[DATE] where an HVA occurred?" at bounding box center [1153, 545] width 734 height 16
type textarea "what are the top 5 articles from [DATE]-[DATE] where a VaxAssist HVA occurred?"
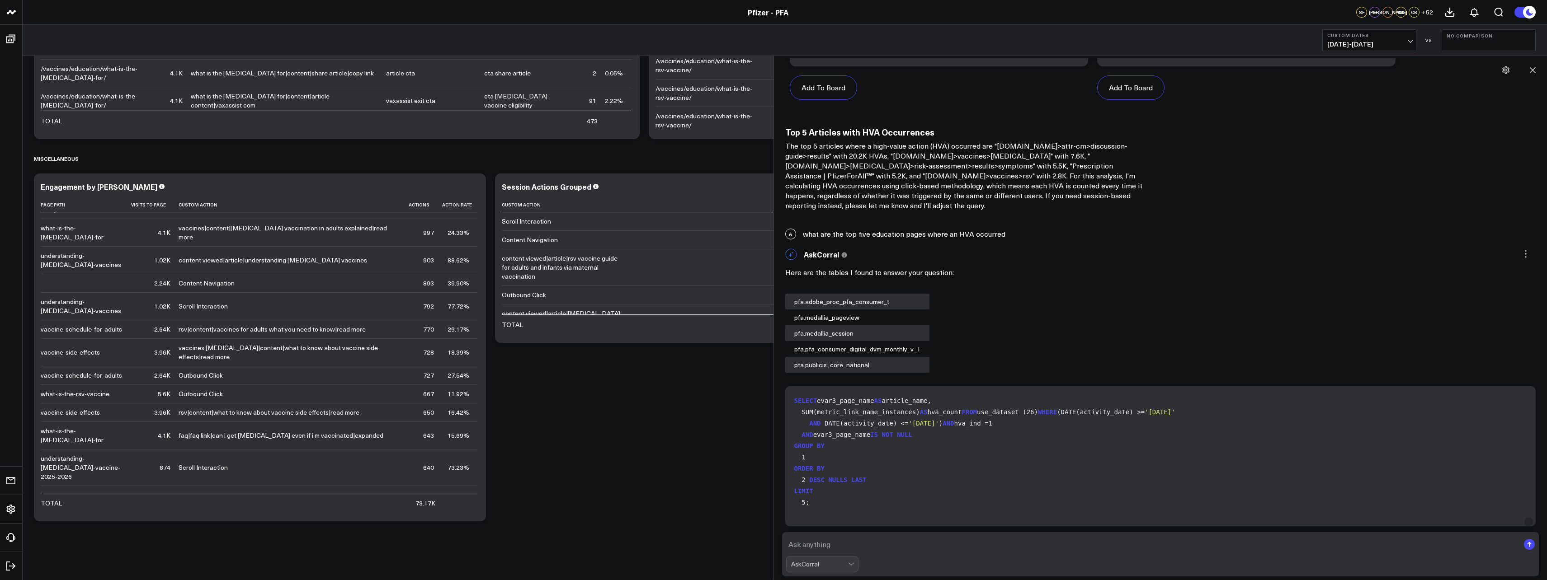
scroll to position [375, 0]
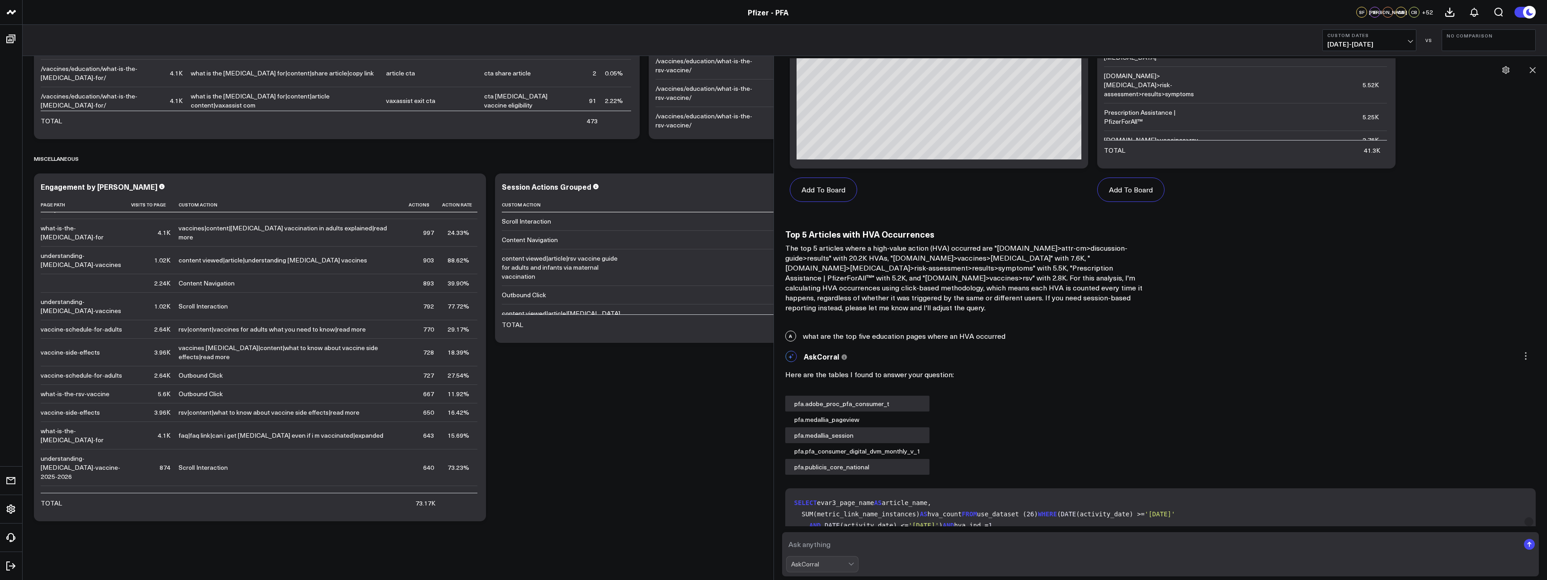
click at [1536, 68] on icon at bounding box center [1532, 70] width 9 height 9
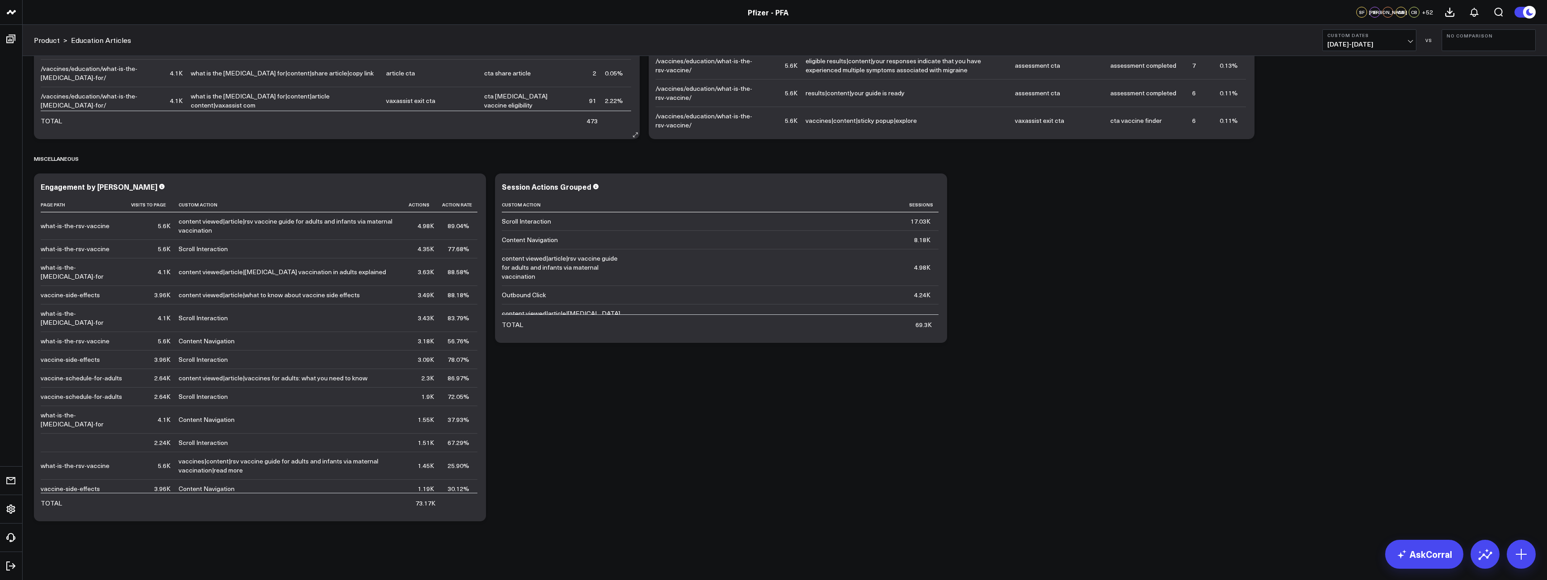
scroll to position [1195, 0]
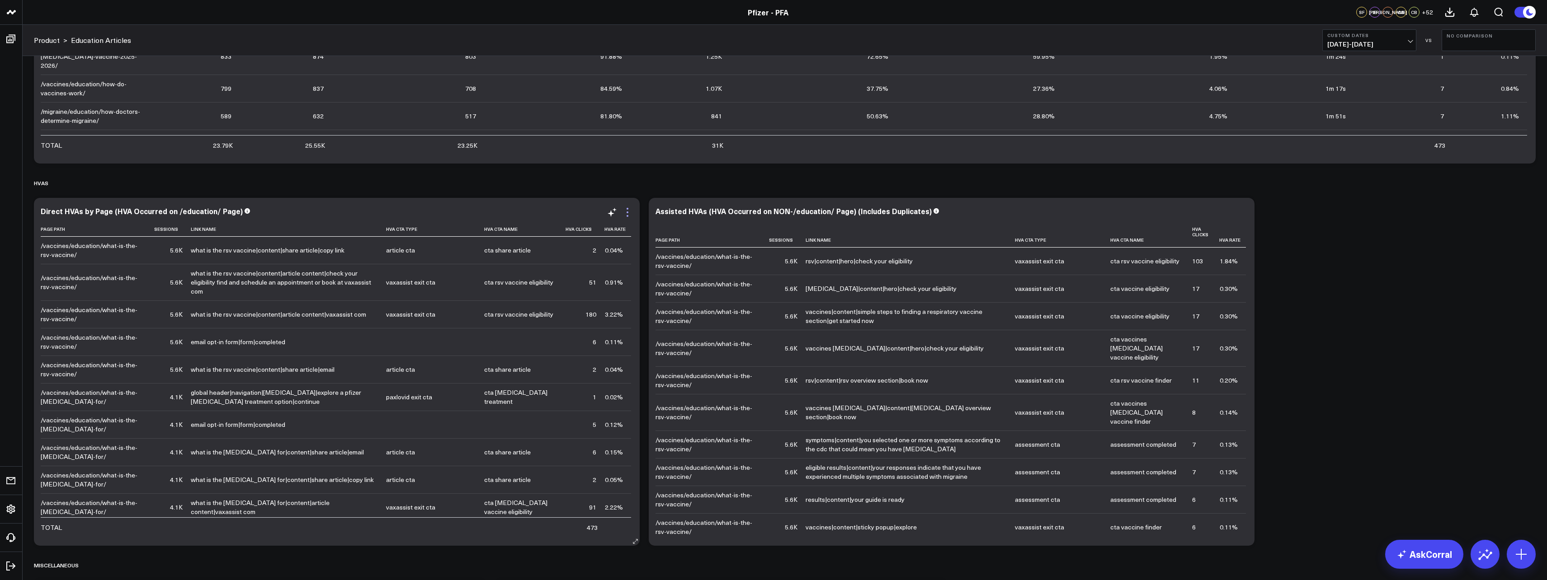
click at [627, 212] on icon at bounding box center [628, 213] width 2 height 2
click at [627, 210] on icon at bounding box center [628, 209] width 2 height 2
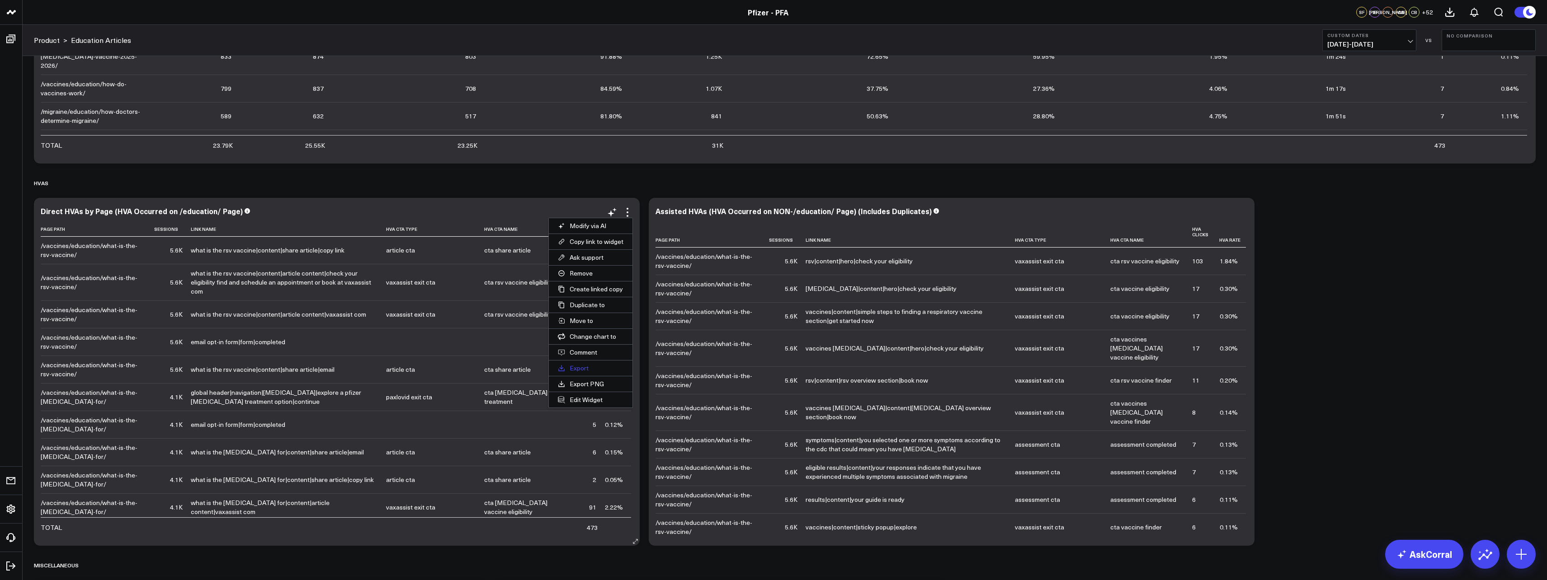
click at [582, 365] on button "Export" at bounding box center [591, 368] width 84 height 15
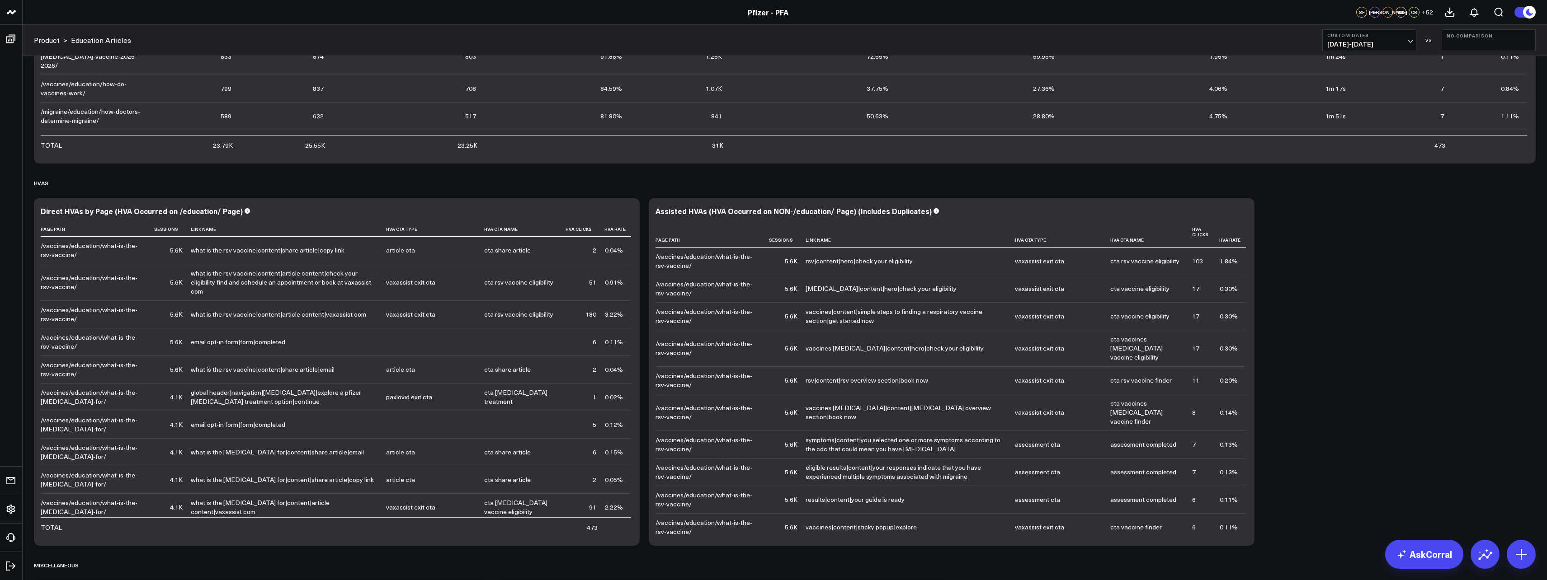
click at [1394, 35] on b "Custom Dates" at bounding box center [1369, 35] width 84 height 5
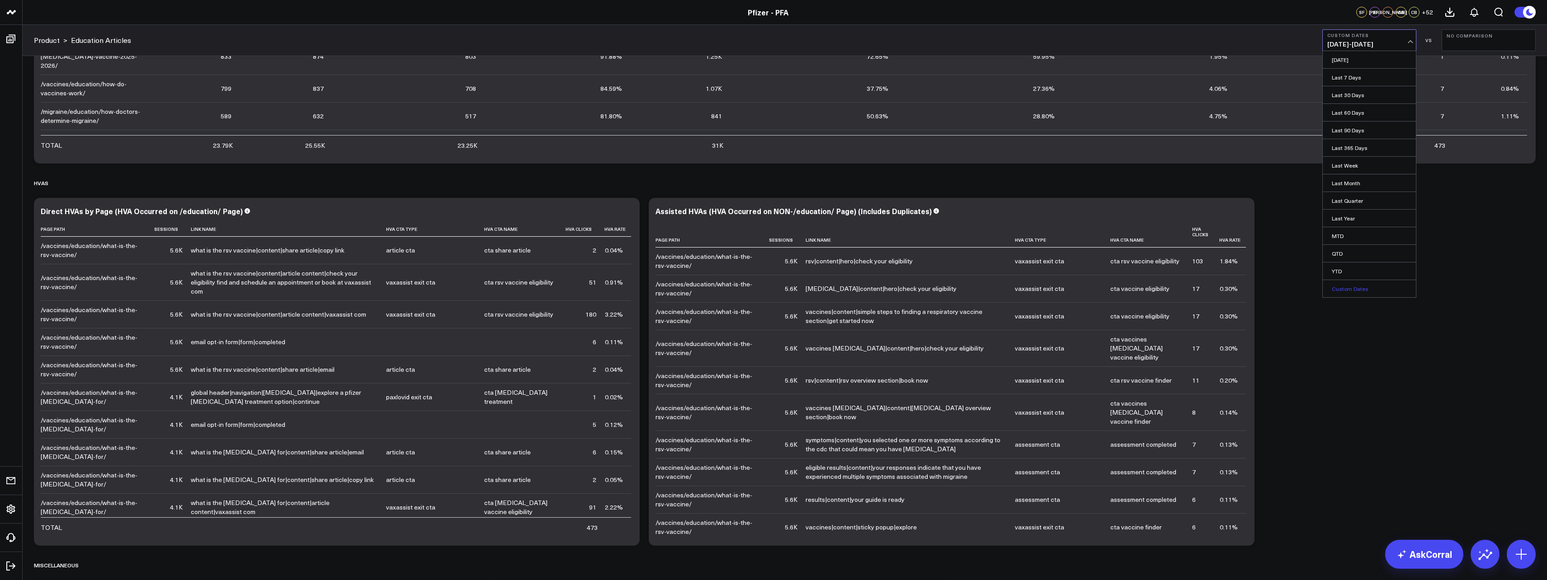
click at [1368, 290] on link "Custom Dates" at bounding box center [1369, 288] width 93 height 17
select select "9"
select select "2025"
click at [1379, 63] on select "January February March April May June July August September October November De…" at bounding box center [1358, 67] width 55 height 14
select select "7"
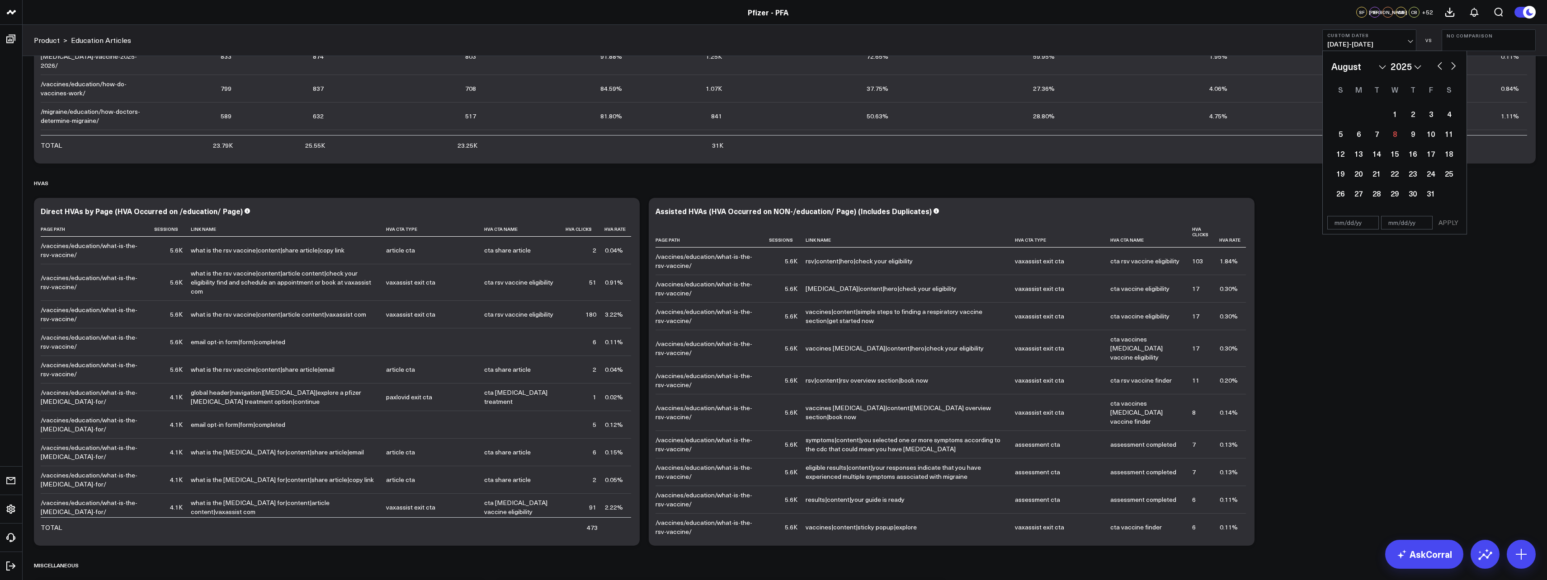
select select "2025"
click at [1391, 150] on div "13" at bounding box center [1395, 154] width 18 height 18
type input "[DATE]"
select select "7"
select select "2025"
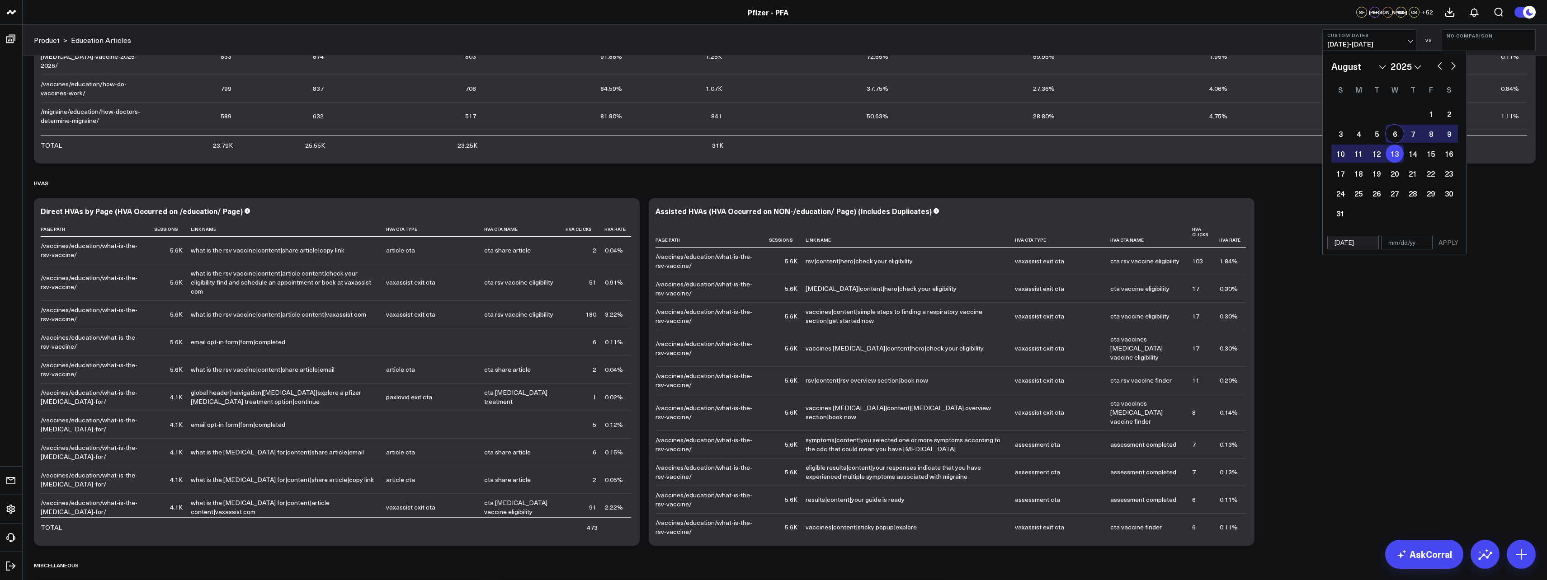
click at [1451, 65] on button "button" at bounding box center [1453, 65] width 9 height 11
select select "8"
select select "2025"
click at [1452, 65] on button "button" at bounding box center [1453, 65] width 9 height 11
select select "9"
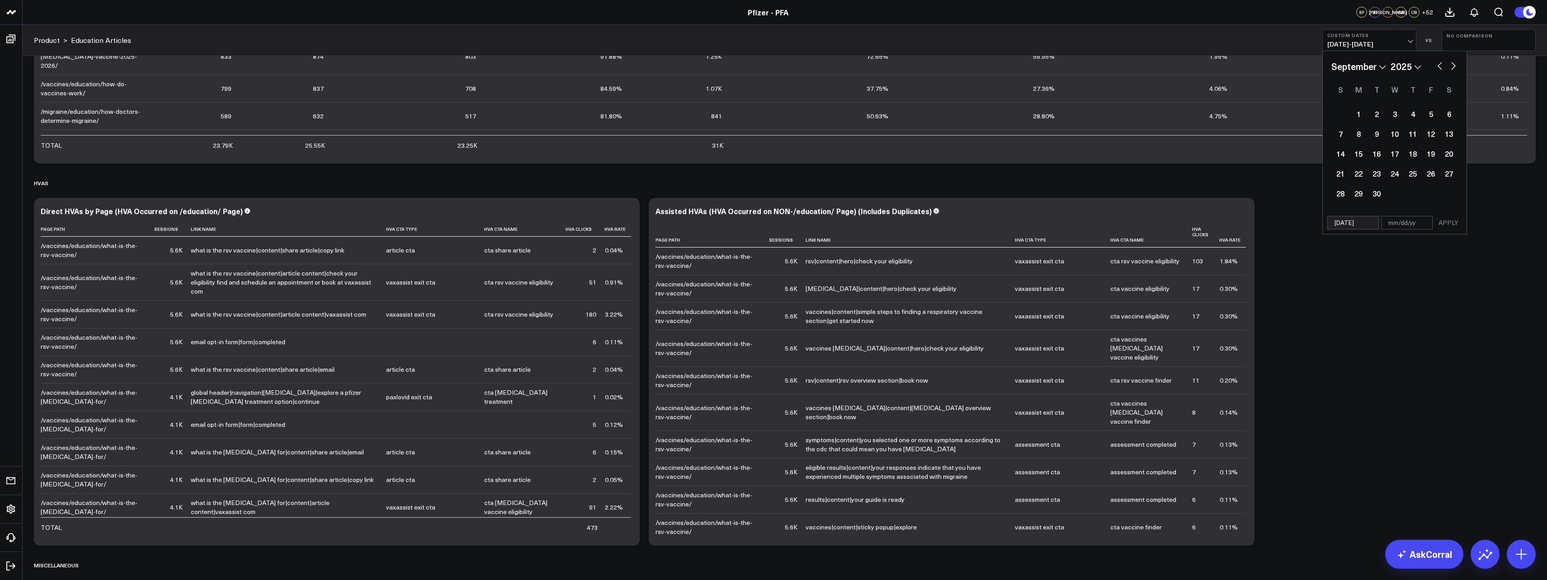
select select "2025"
click at [1394, 116] on div "1" at bounding box center [1395, 114] width 18 height 18
type input "[DATE]"
select select "9"
select select "2025"
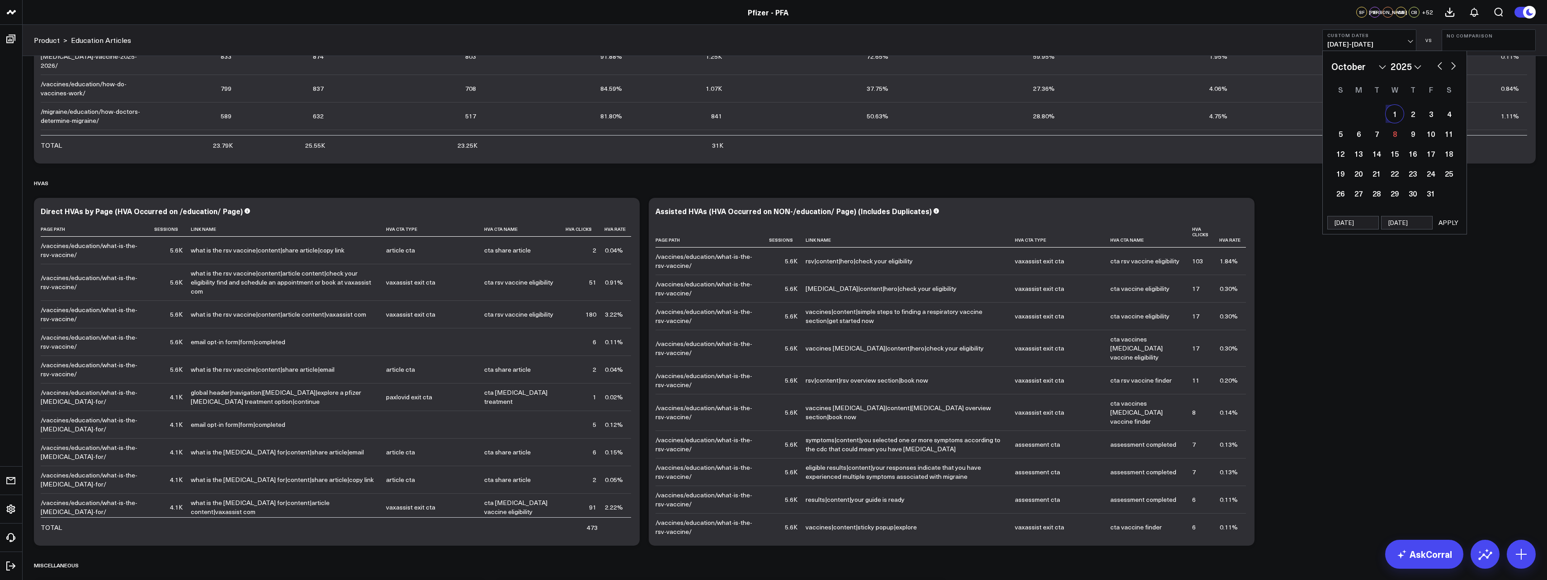
drag, startPoint x: 1436, startPoint y: 223, endPoint x: 1428, endPoint y: 231, distance: 12.1
click at [1436, 223] on button "APPLY" at bounding box center [1448, 223] width 27 height 14
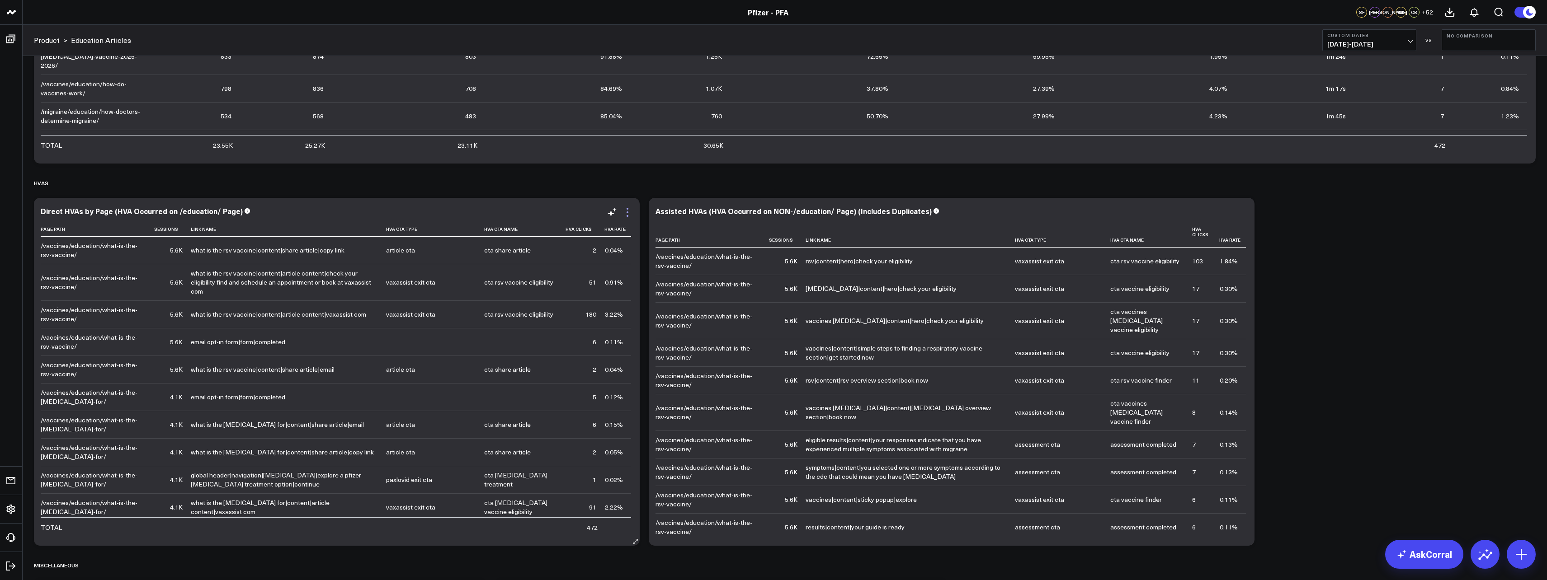
click at [628, 212] on icon at bounding box center [627, 212] width 11 height 11
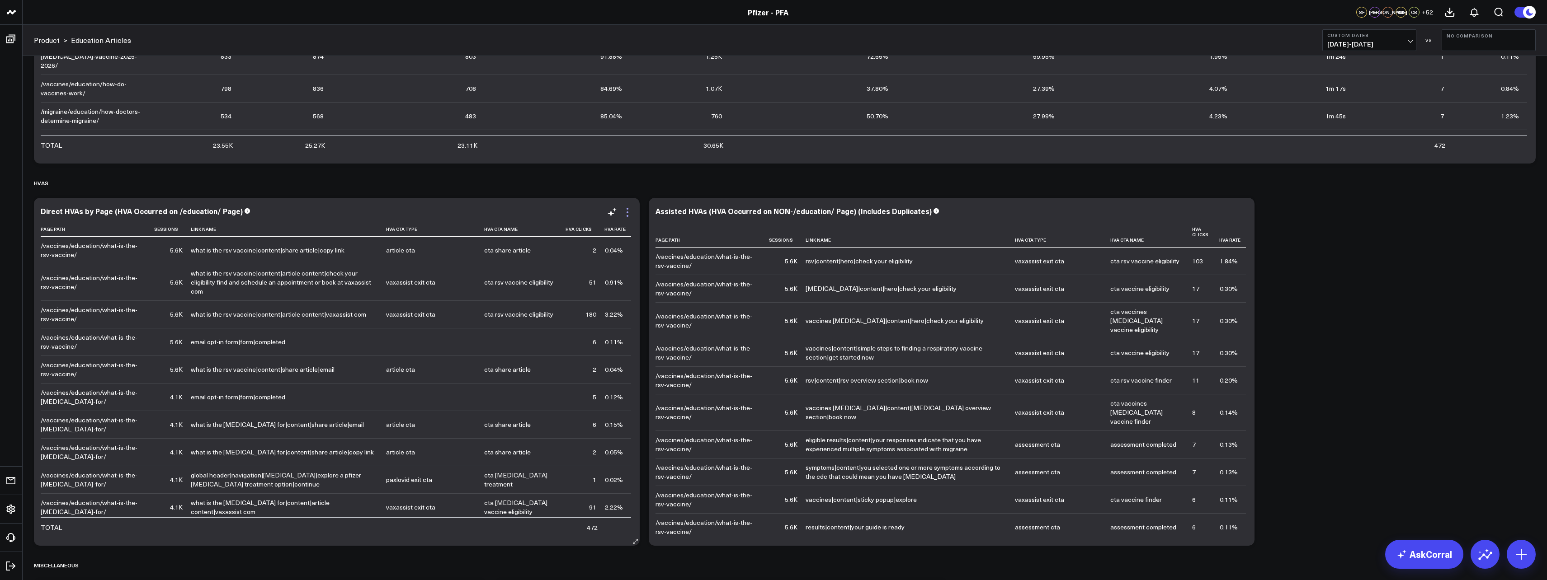
click at [627, 213] on icon at bounding box center [627, 212] width 11 height 11
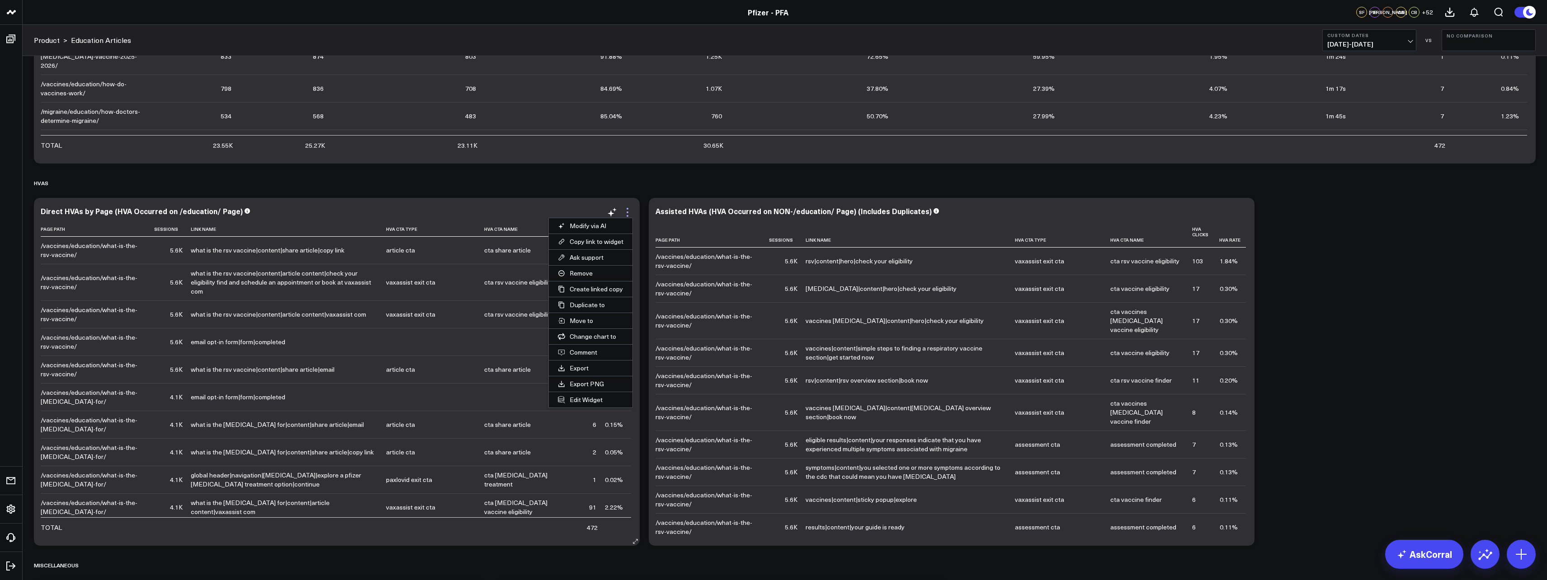
scroll to position [35, 0]
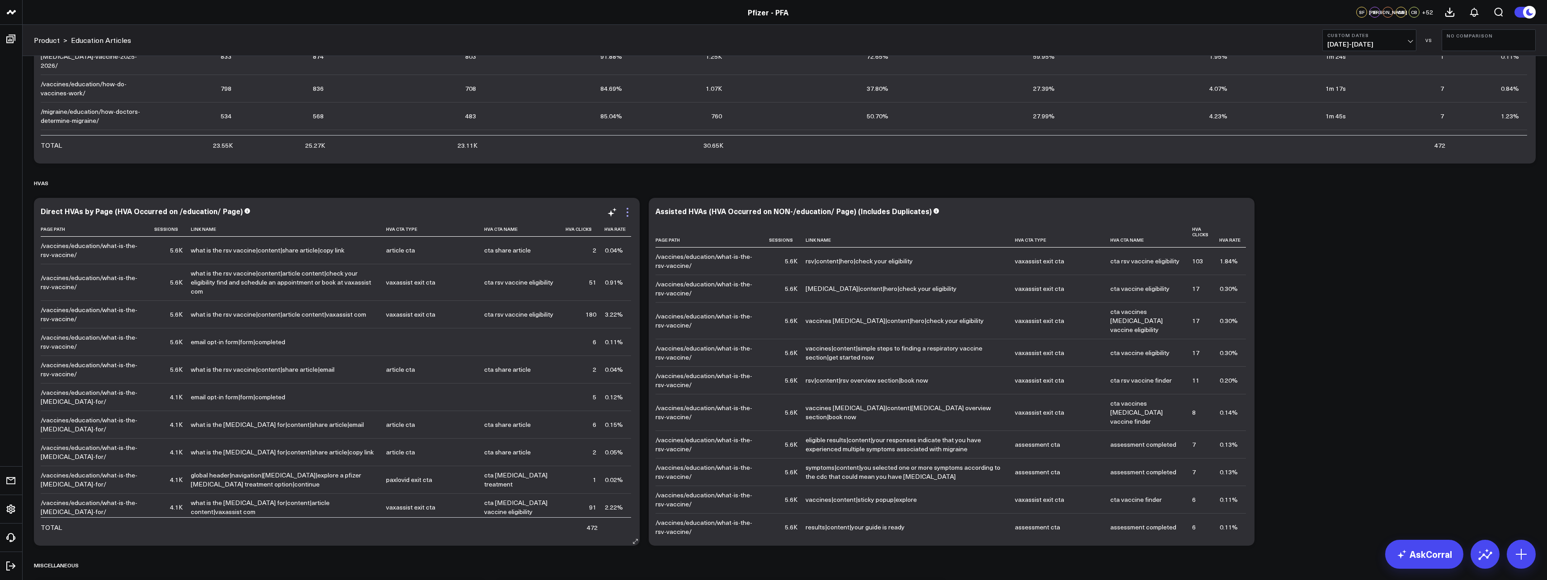
click at [628, 214] on icon at bounding box center [627, 212] width 11 height 11
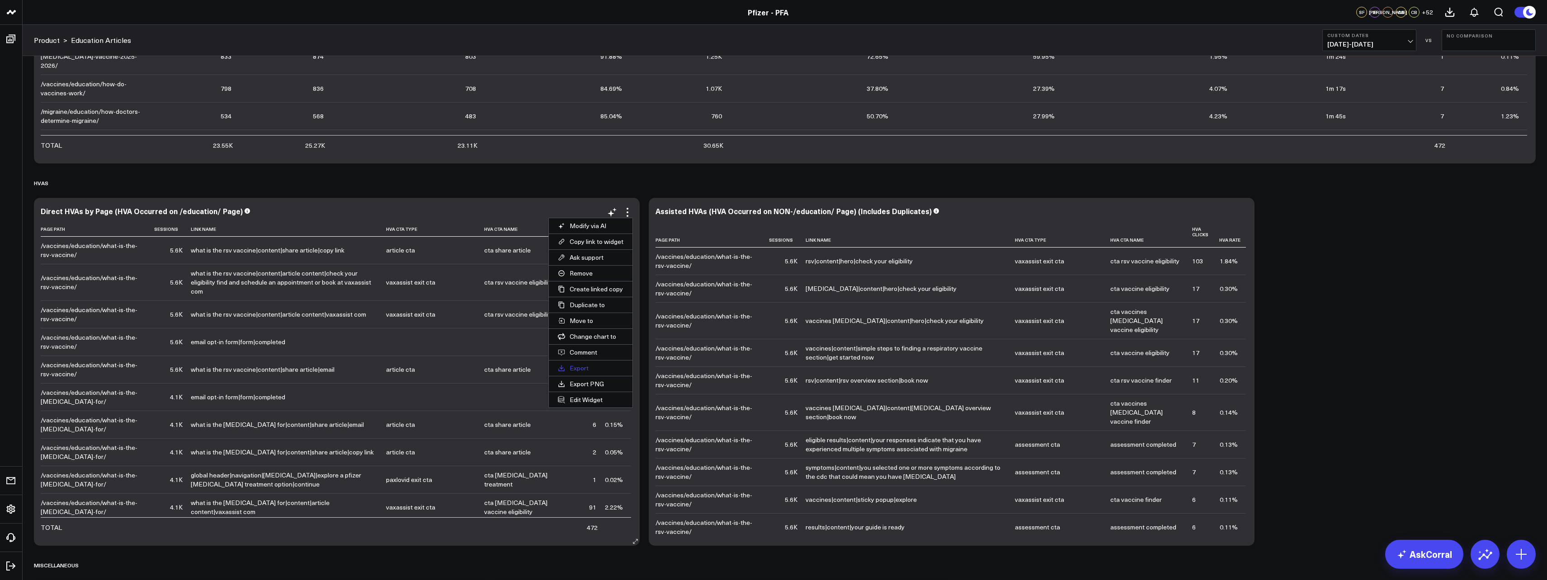
click at [585, 367] on button "Export" at bounding box center [591, 368] width 84 height 15
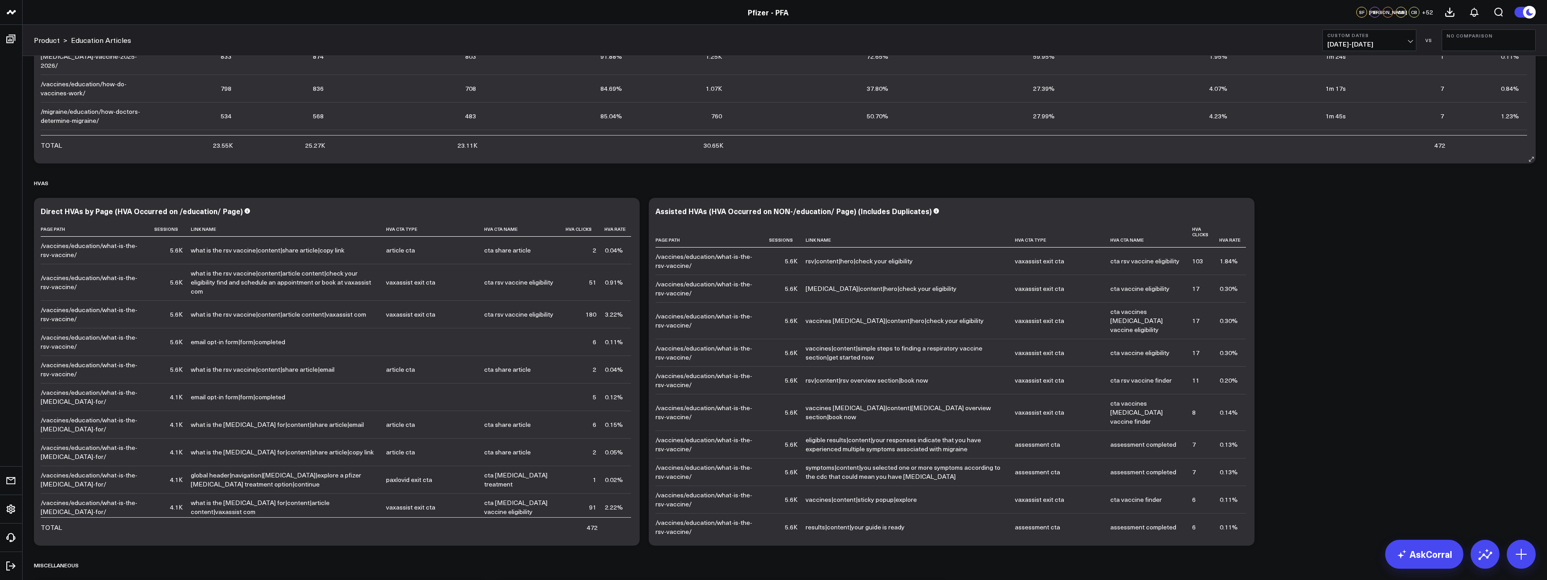
drag, startPoint x: 1312, startPoint y: 201, endPoint x: 1346, endPoint y: 153, distance: 58.1
